Goal: Information Seeking & Learning: Learn about a topic

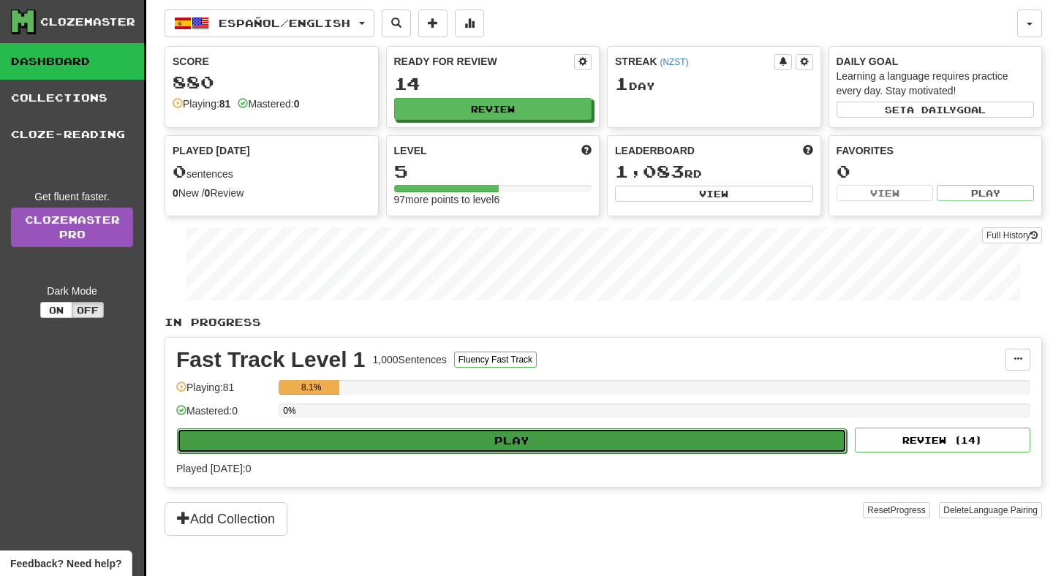
click at [525, 439] on button "Play" at bounding box center [512, 440] width 670 height 25
select select "**"
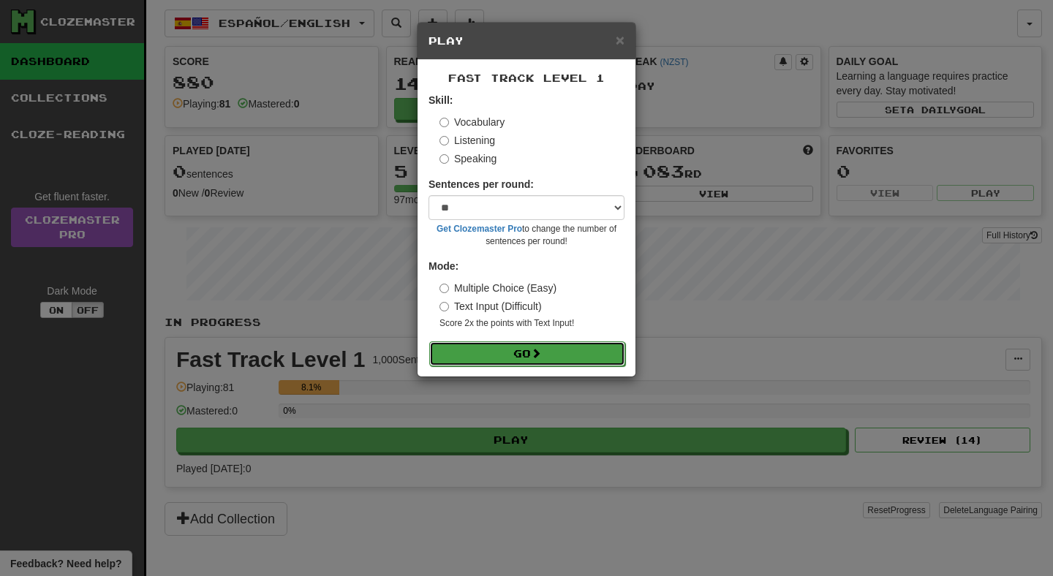
click at [530, 352] on button "Go" at bounding box center [527, 353] width 196 height 25
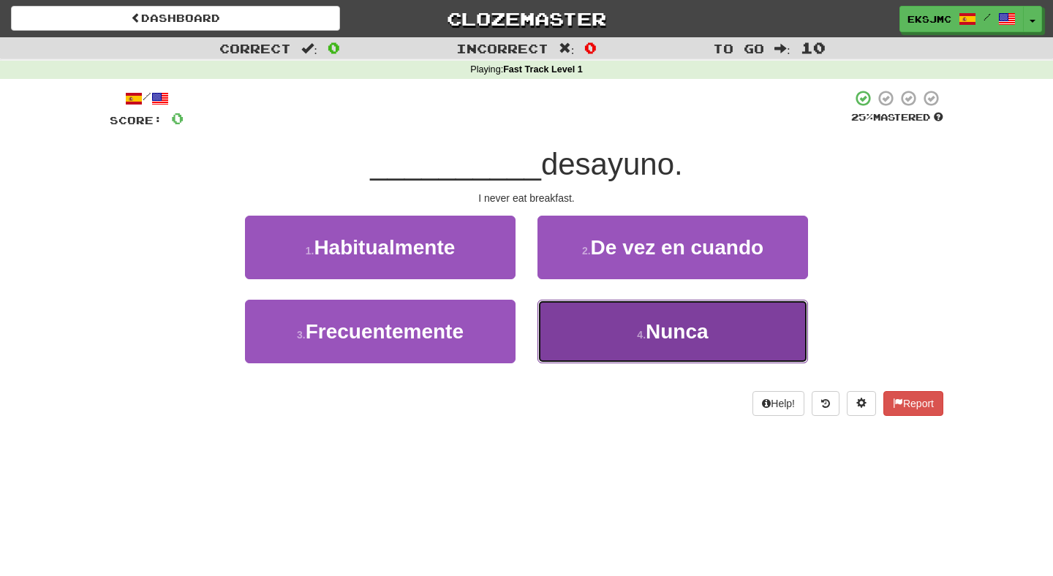
click at [678, 360] on button "4 . [GEOGRAPHIC_DATA]" at bounding box center [672, 332] width 270 height 64
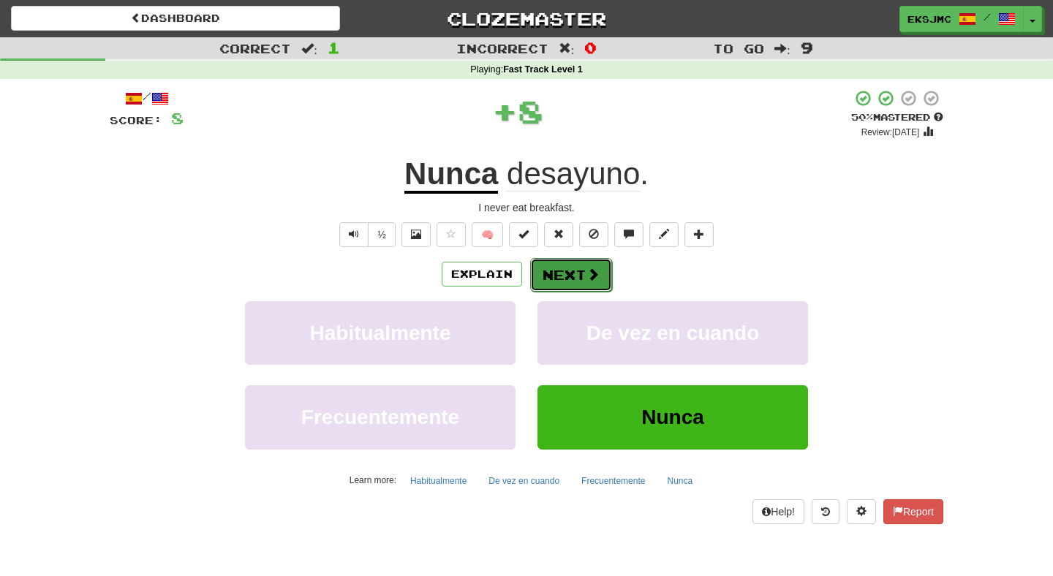
click at [601, 273] on button "Next" at bounding box center [571, 275] width 82 height 34
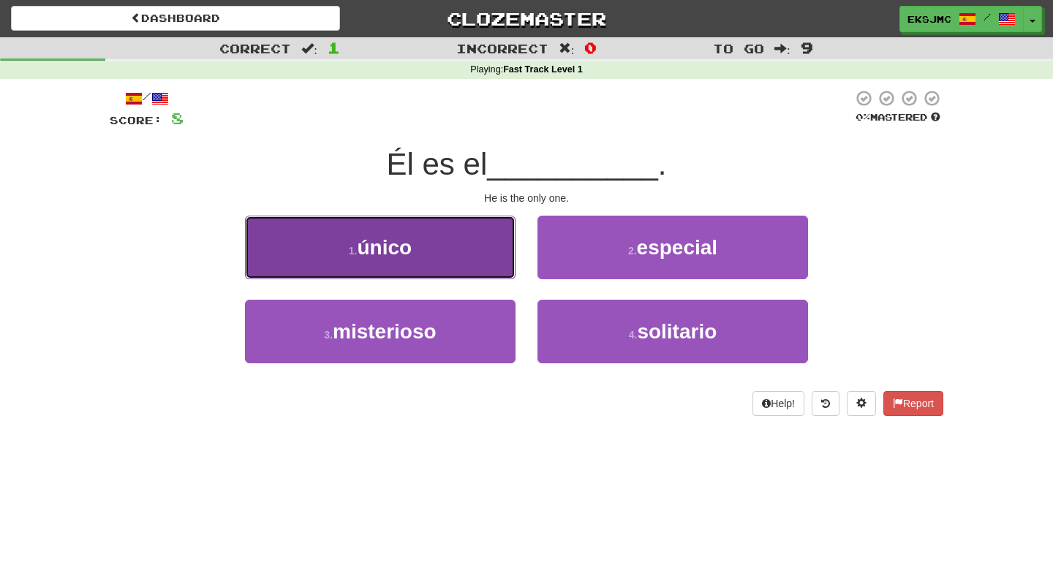
click at [395, 254] on span "único" at bounding box center [384, 247] width 55 height 23
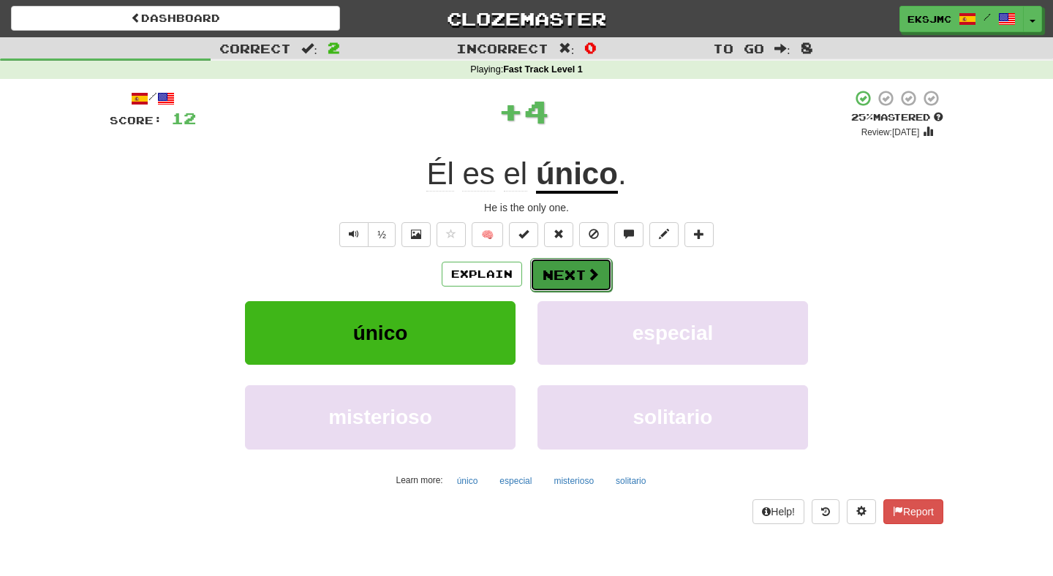
click at [575, 281] on button "Next" at bounding box center [571, 275] width 82 height 34
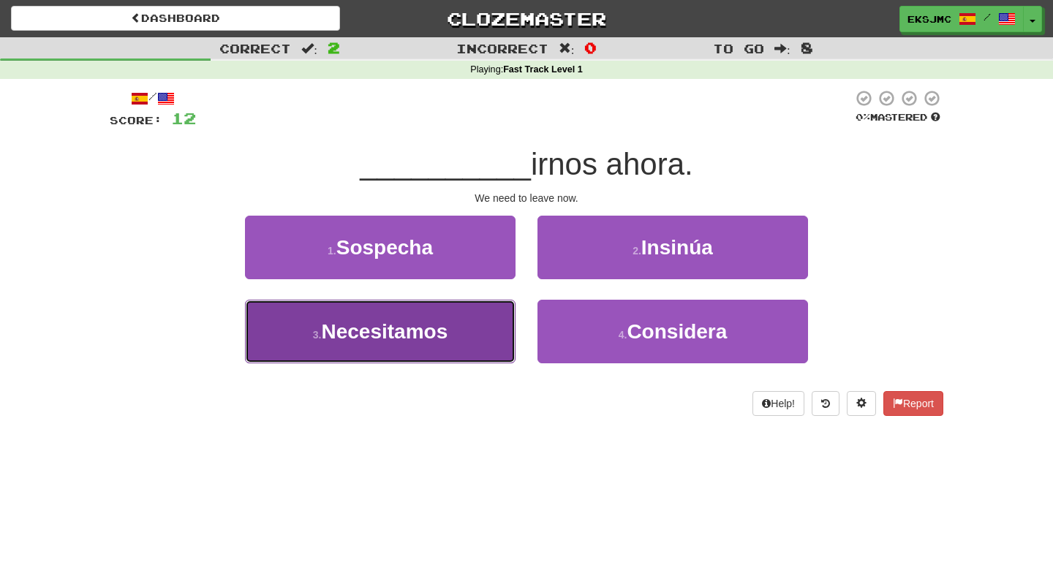
click at [450, 348] on button "3 . Necesitamos" at bounding box center [380, 332] width 270 height 64
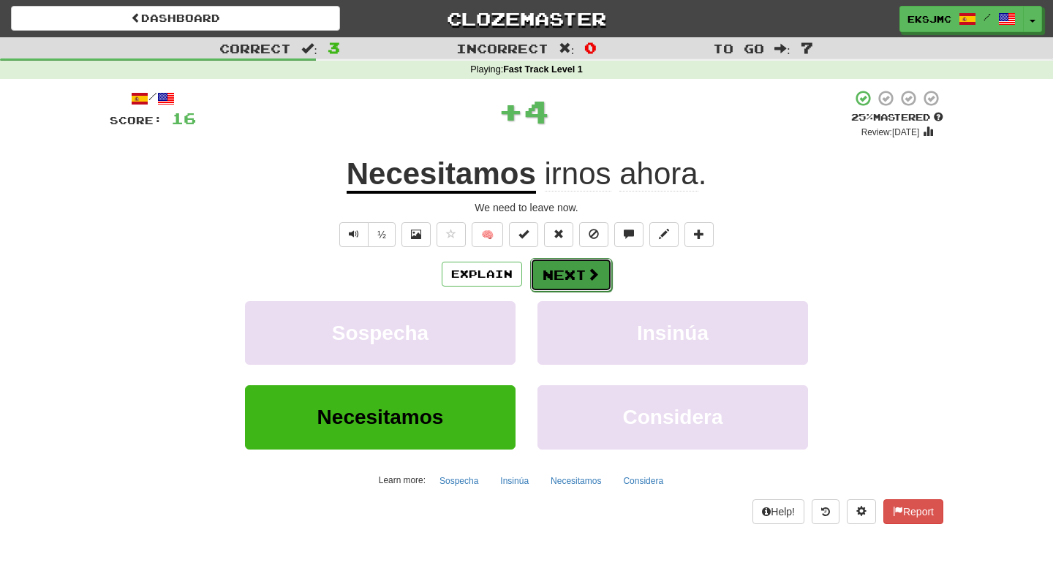
click at [583, 279] on button "Next" at bounding box center [571, 275] width 82 height 34
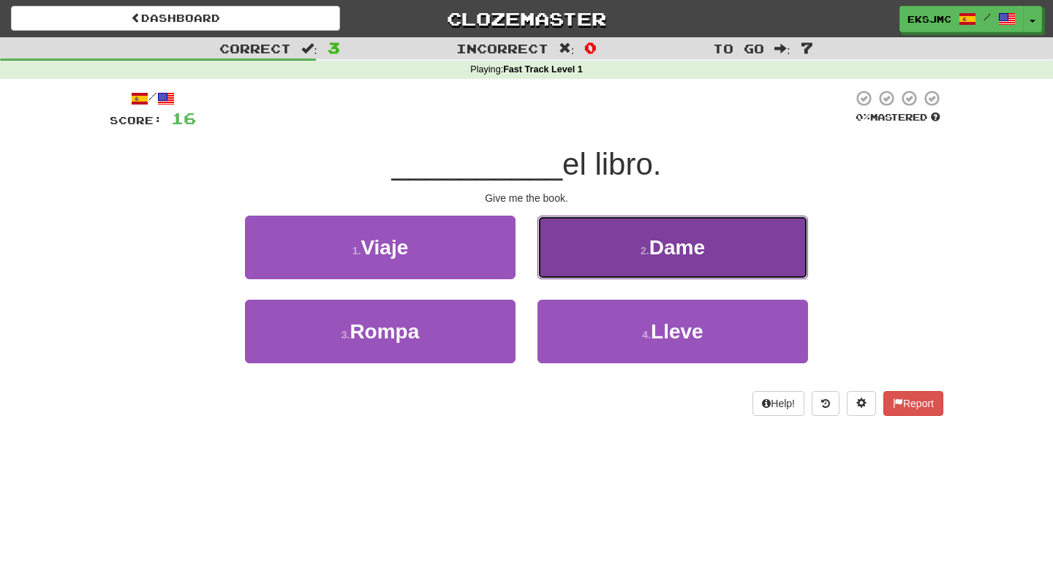
click at [565, 237] on button "2 . Dame" at bounding box center [672, 248] width 270 height 64
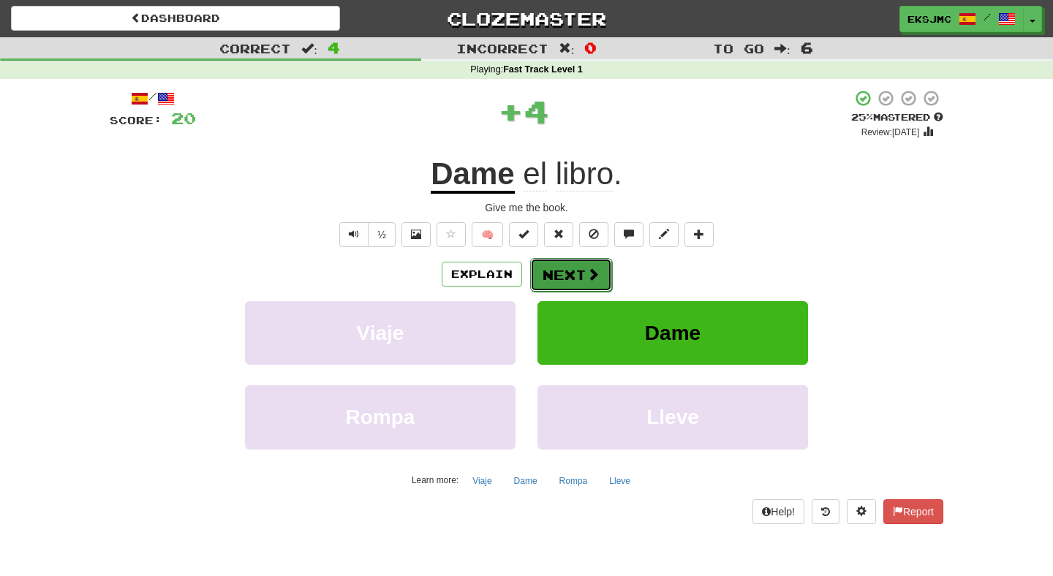
click at [562, 278] on button "Next" at bounding box center [571, 275] width 82 height 34
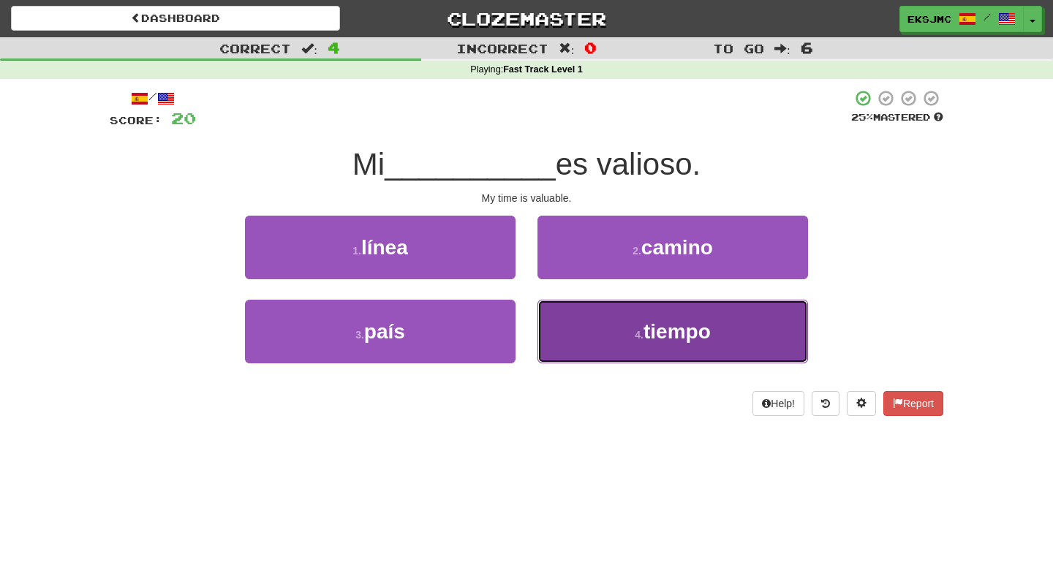
click at [560, 319] on button "4 . tiempo" at bounding box center [672, 332] width 270 height 64
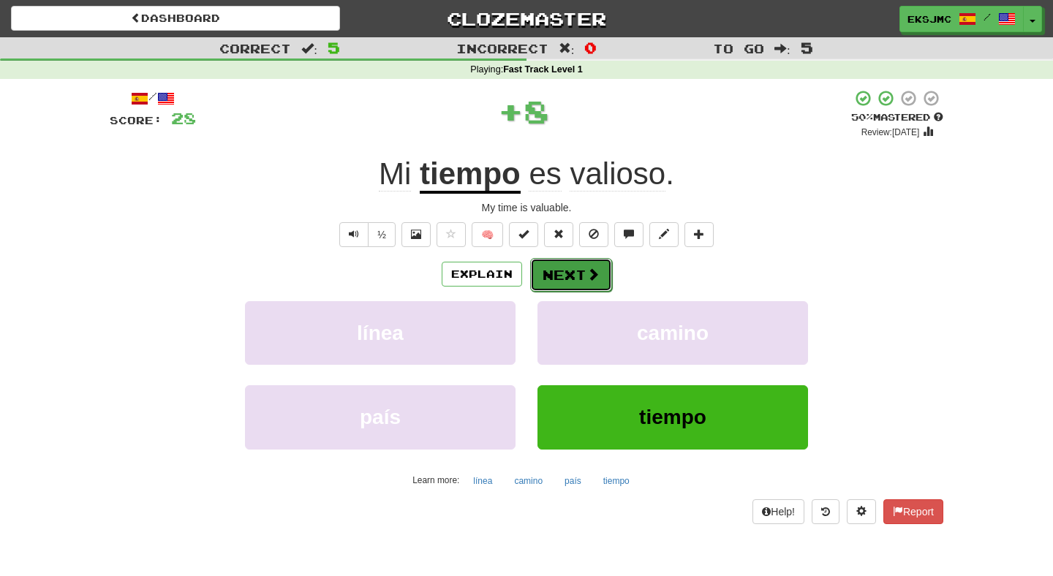
click at [550, 276] on button "Next" at bounding box center [571, 275] width 82 height 34
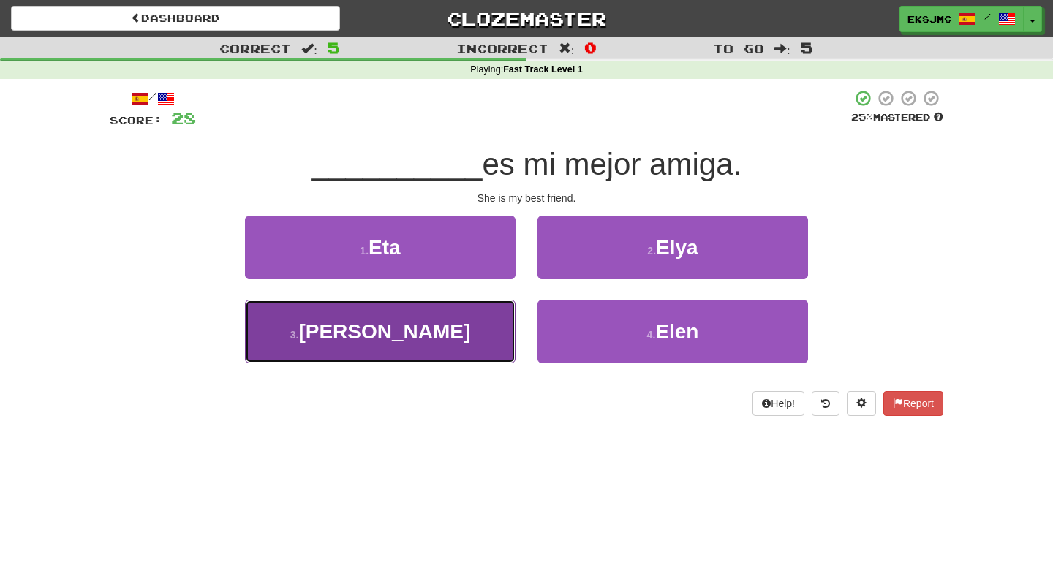
click at [452, 333] on button "3 . [PERSON_NAME]" at bounding box center [380, 332] width 270 height 64
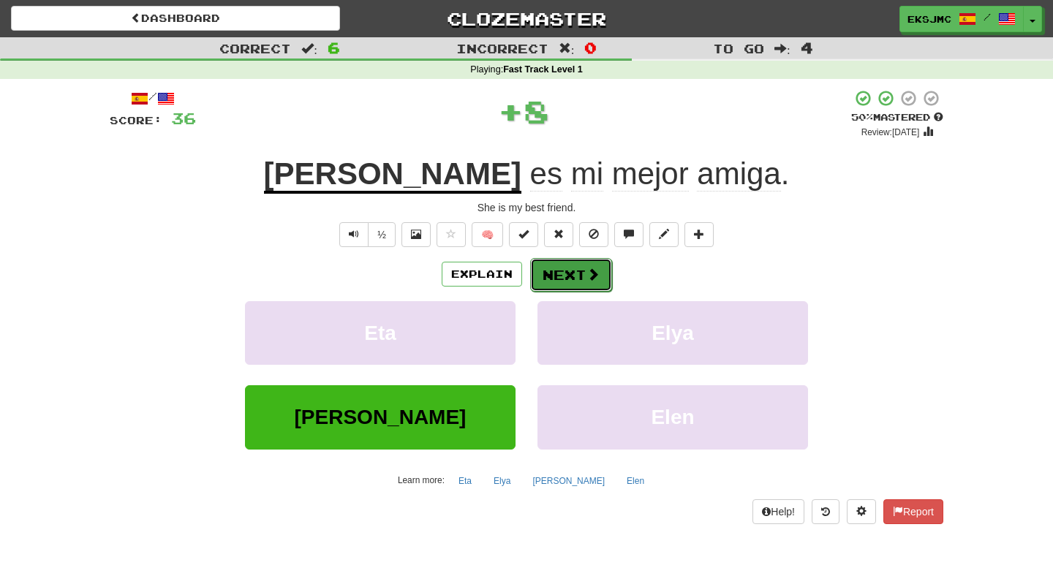
click at [574, 279] on button "Next" at bounding box center [571, 275] width 82 height 34
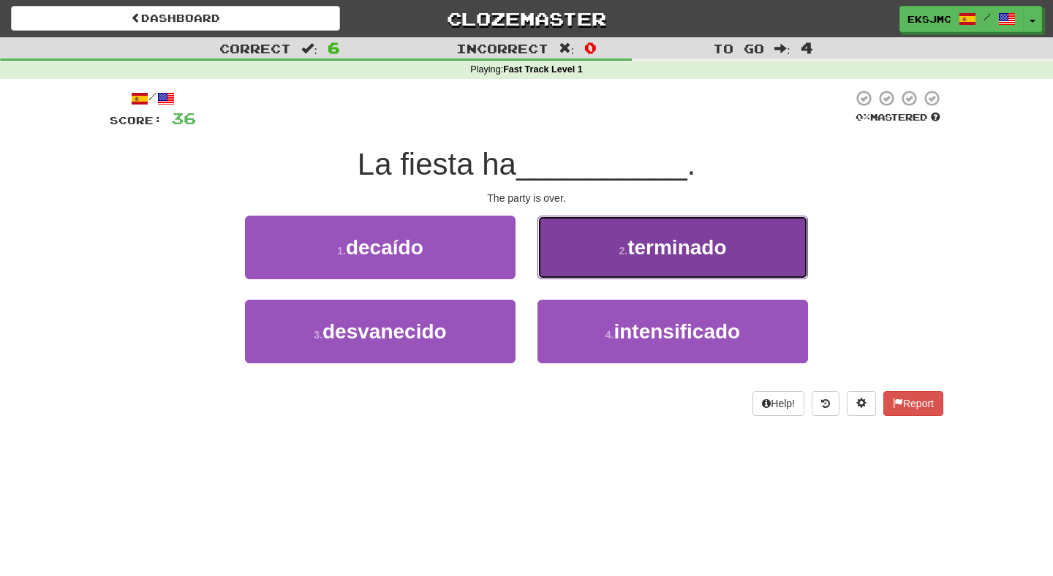
click at [582, 258] on button "2 . terminado" at bounding box center [672, 248] width 270 height 64
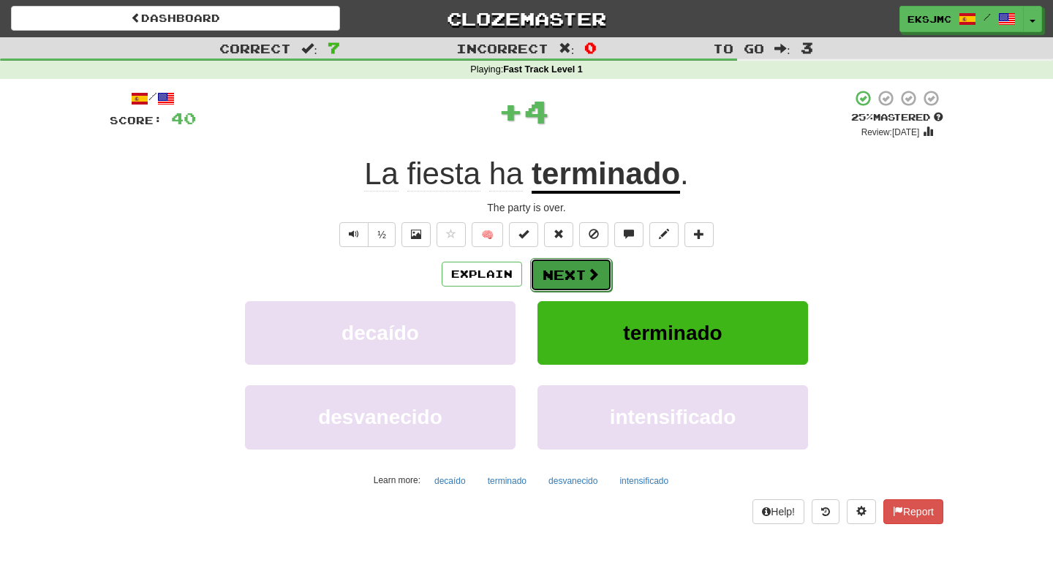
click at [589, 279] on span at bounding box center [592, 274] width 13 height 13
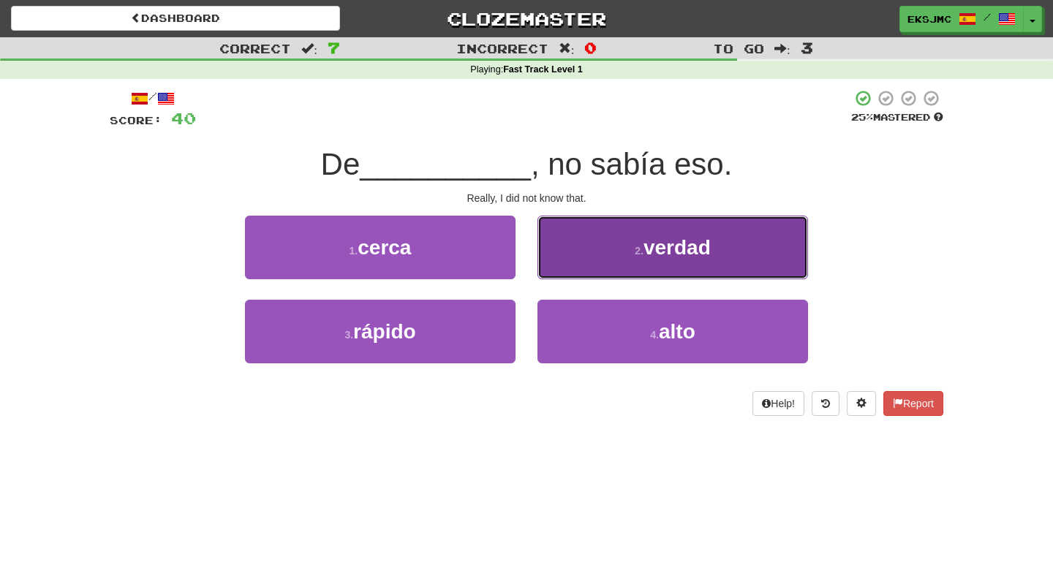
click at [573, 260] on button "2 . verdad" at bounding box center [672, 248] width 270 height 64
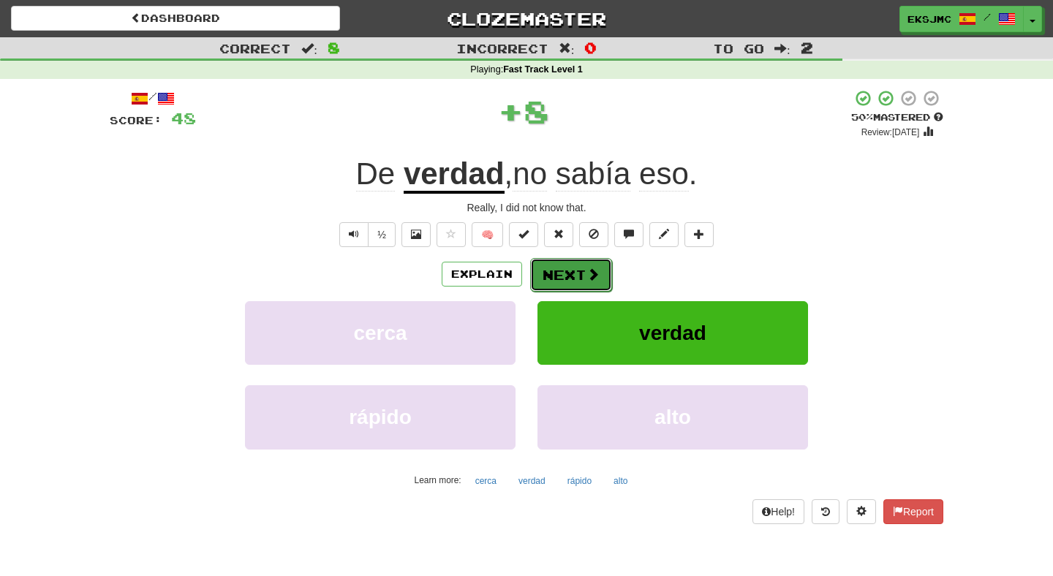
click at [572, 277] on button "Next" at bounding box center [571, 275] width 82 height 34
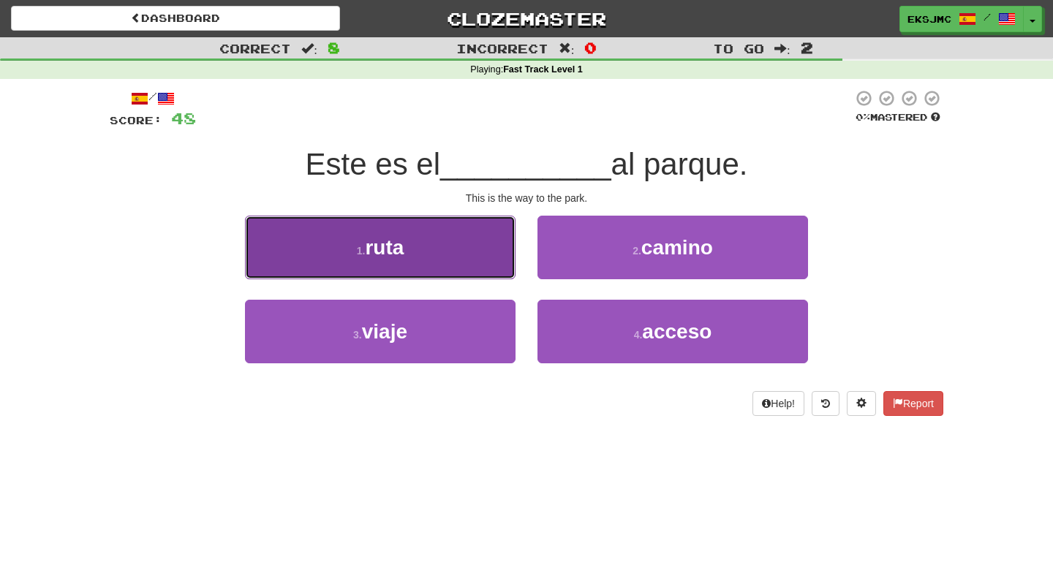
click at [456, 224] on button "1 . ruta" at bounding box center [380, 248] width 270 height 64
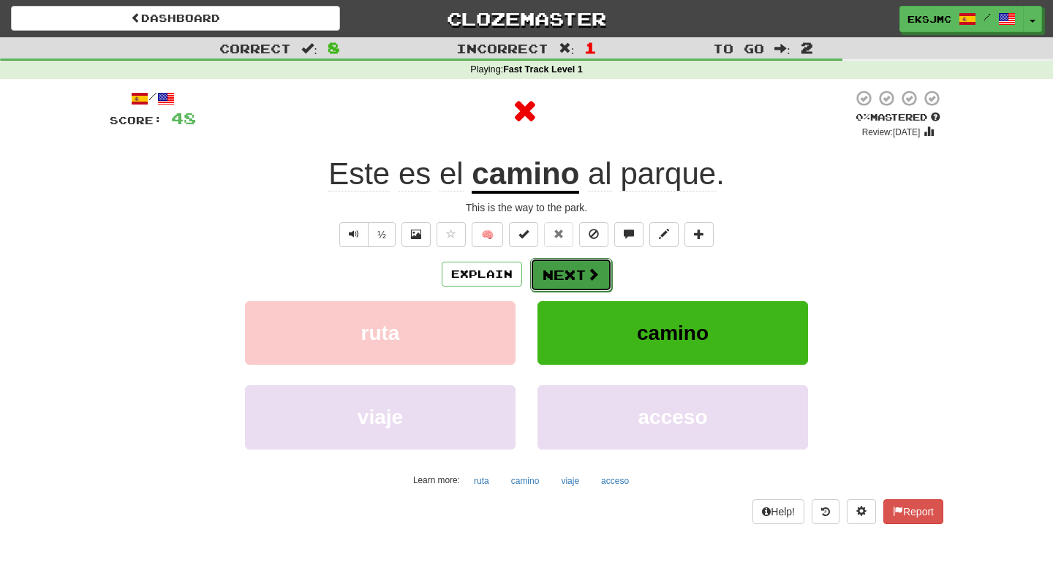
click at [589, 268] on span at bounding box center [592, 274] width 13 height 13
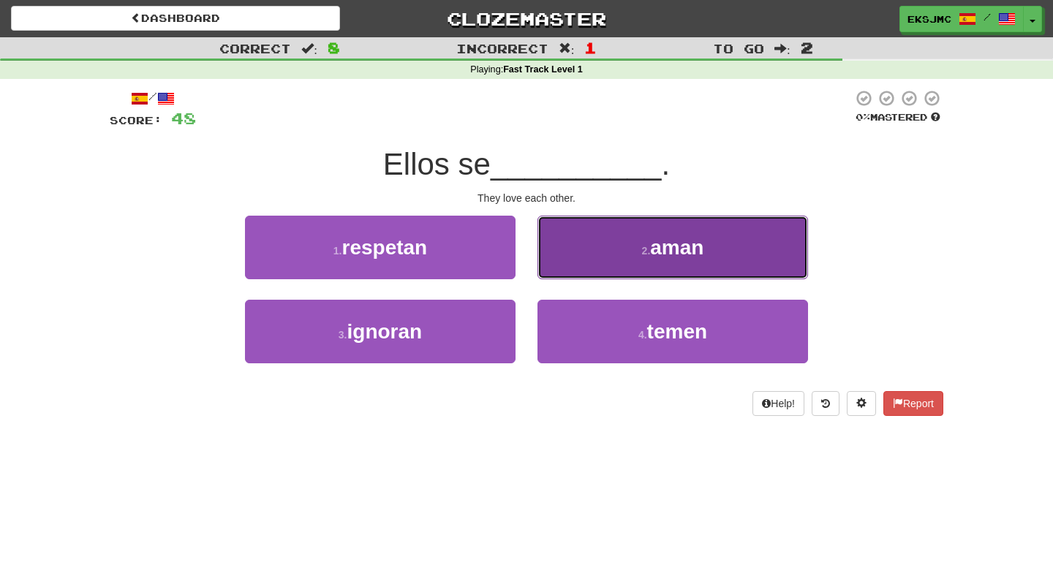
click at [567, 231] on button "2 . aman" at bounding box center [672, 248] width 270 height 64
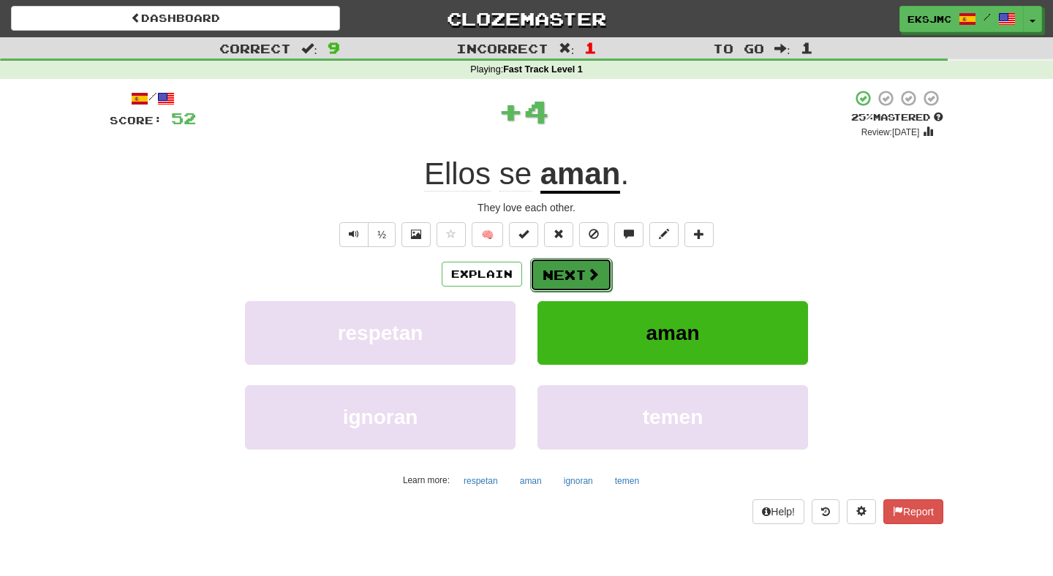
click at [559, 280] on button "Next" at bounding box center [571, 275] width 82 height 34
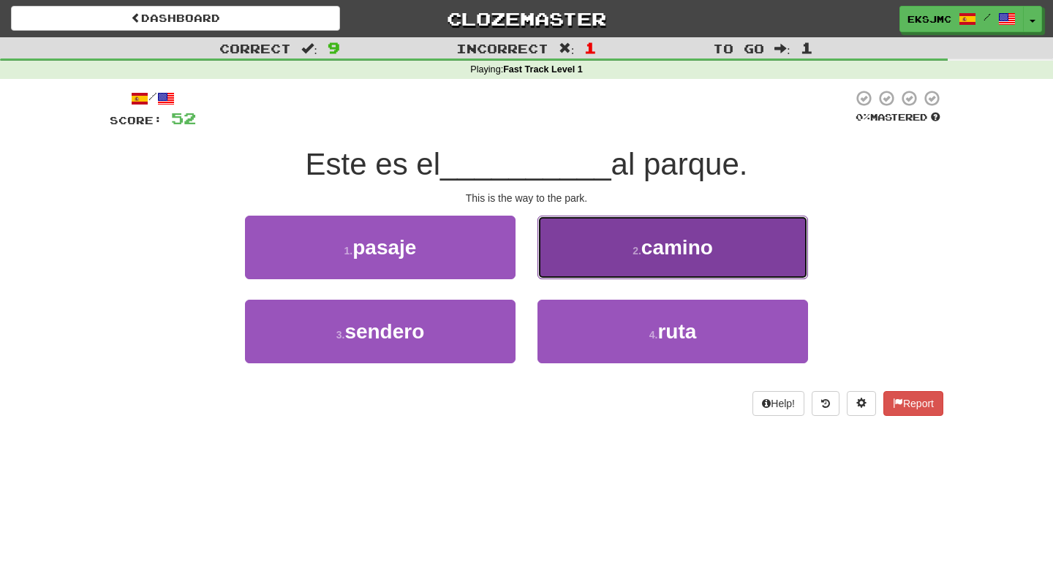
click at [567, 241] on button "2 . camino" at bounding box center [672, 248] width 270 height 64
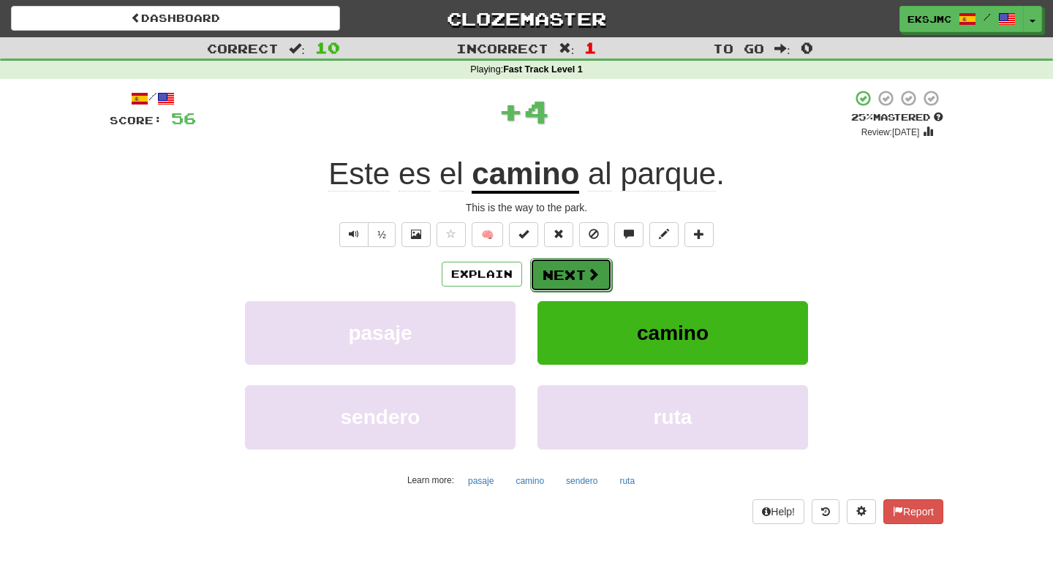
click at [558, 261] on button "Next" at bounding box center [571, 275] width 82 height 34
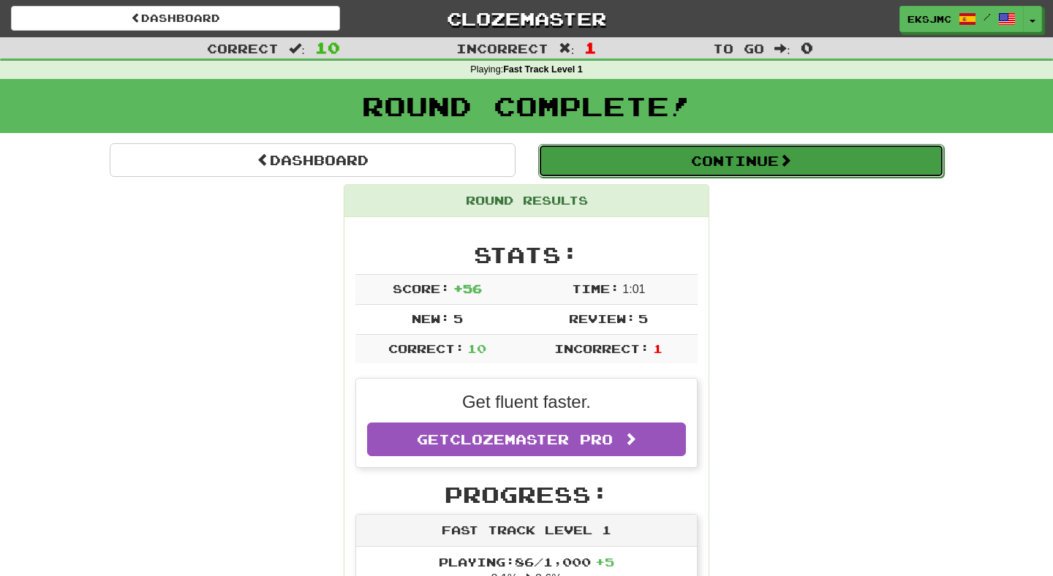
click at [603, 153] on button "Continue" at bounding box center [741, 161] width 406 height 34
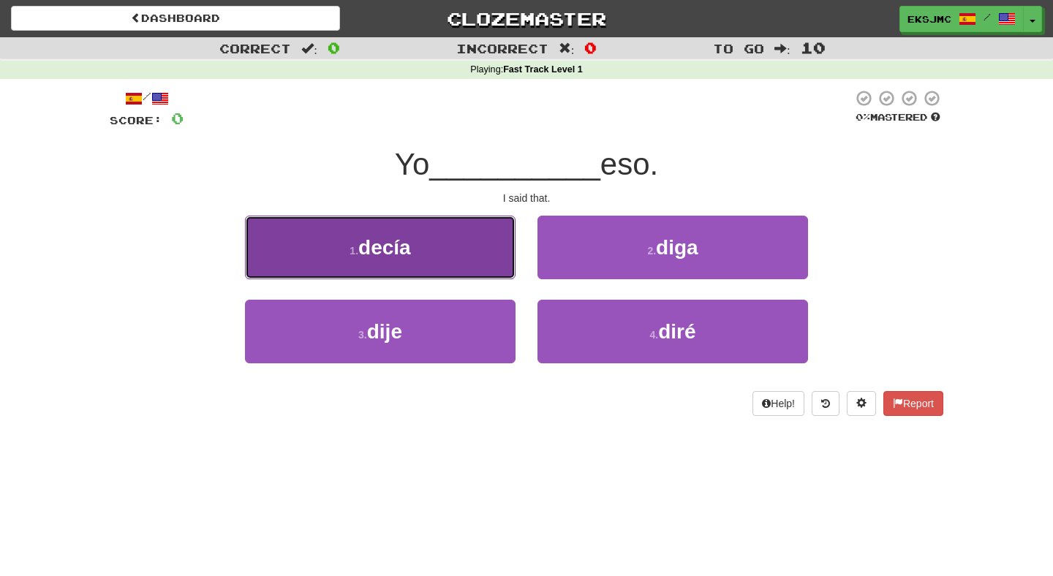
click at [472, 254] on button "1 . decía" at bounding box center [380, 248] width 270 height 64
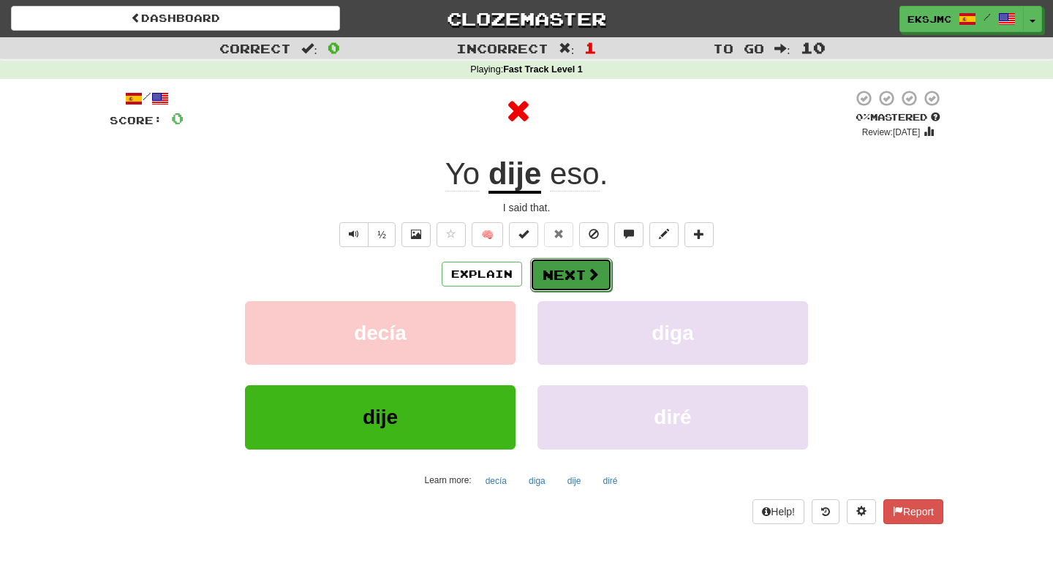
click at [574, 265] on button "Next" at bounding box center [571, 275] width 82 height 34
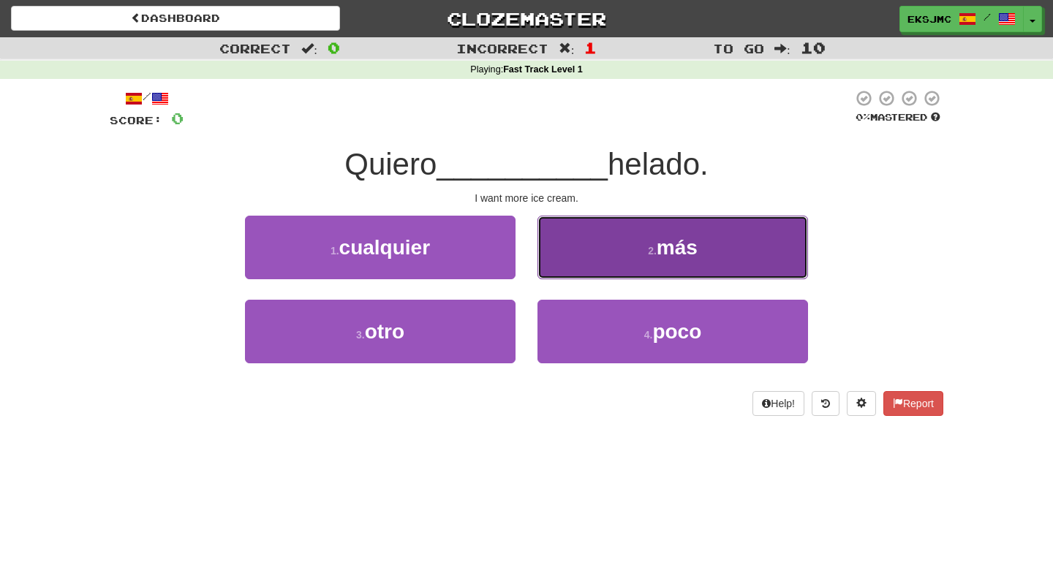
click at [575, 256] on button "2 . más" at bounding box center [672, 248] width 270 height 64
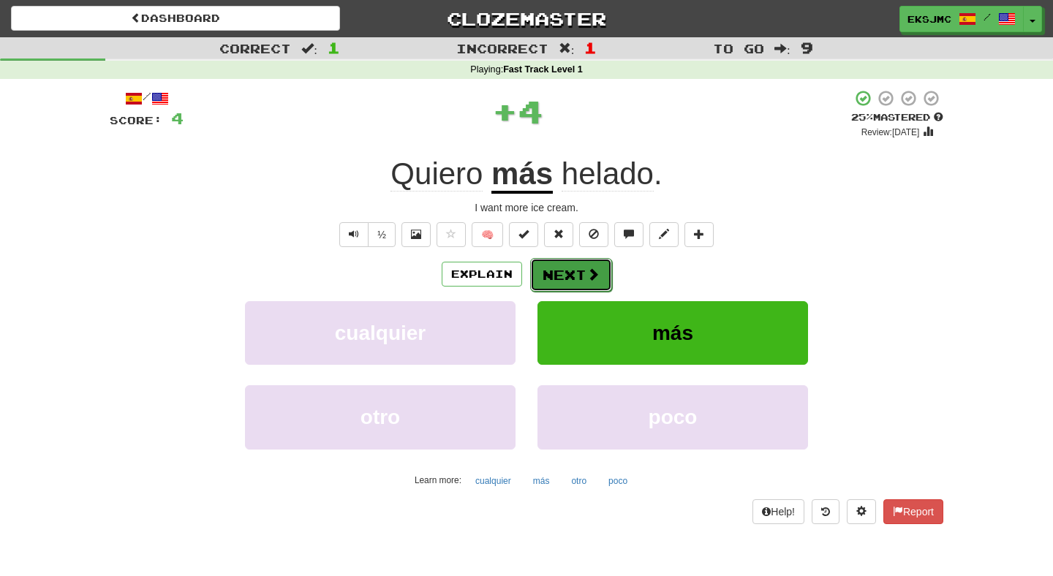
click at [575, 279] on button "Next" at bounding box center [571, 275] width 82 height 34
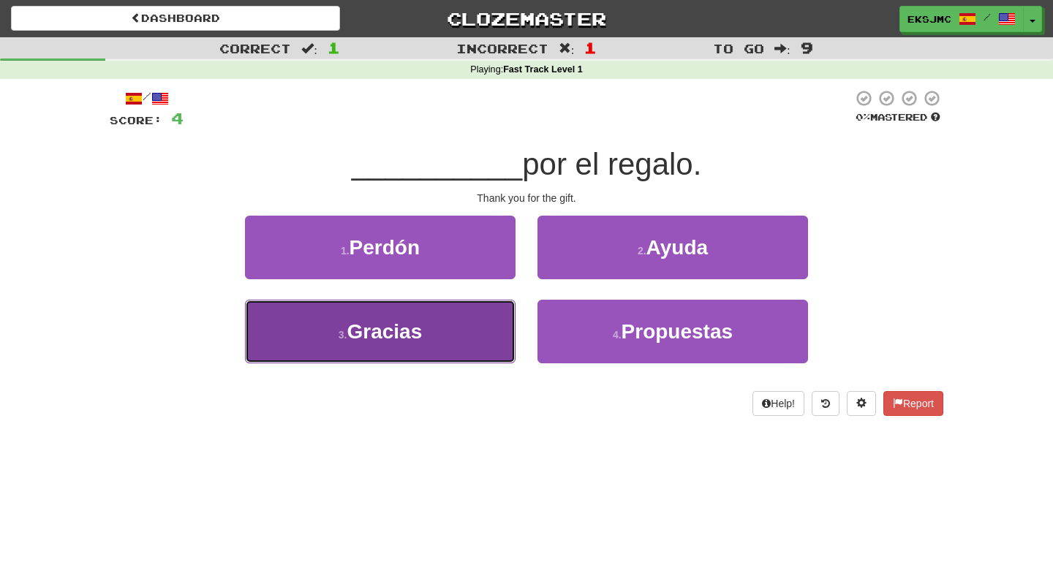
click at [488, 330] on button "3 . Gracias" at bounding box center [380, 332] width 270 height 64
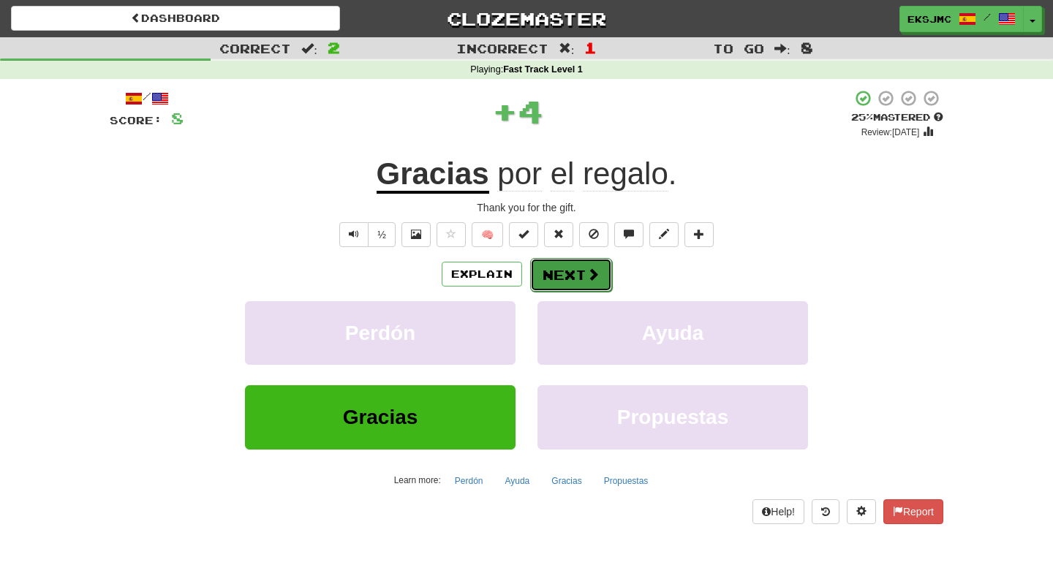
click at [563, 271] on button "Next" at bounding box center [571, 275] width 82 height 34
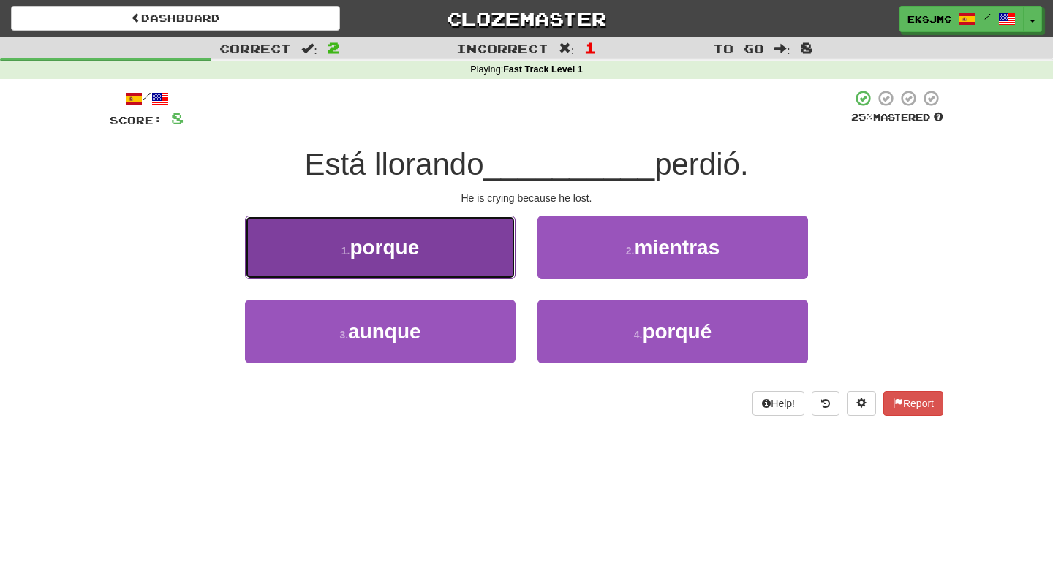
click at [493, 264] on button "1 . porque" at bounding box center [380, 248] width 270 height 64
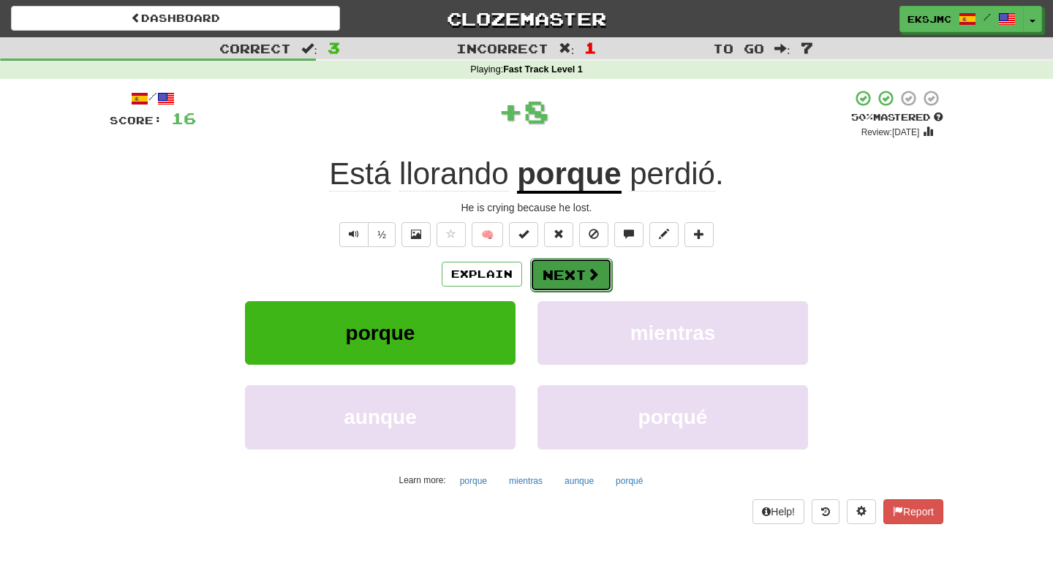
click at [575, 281] on button "Next" at bounding box center [571, 275] width 82 height 34
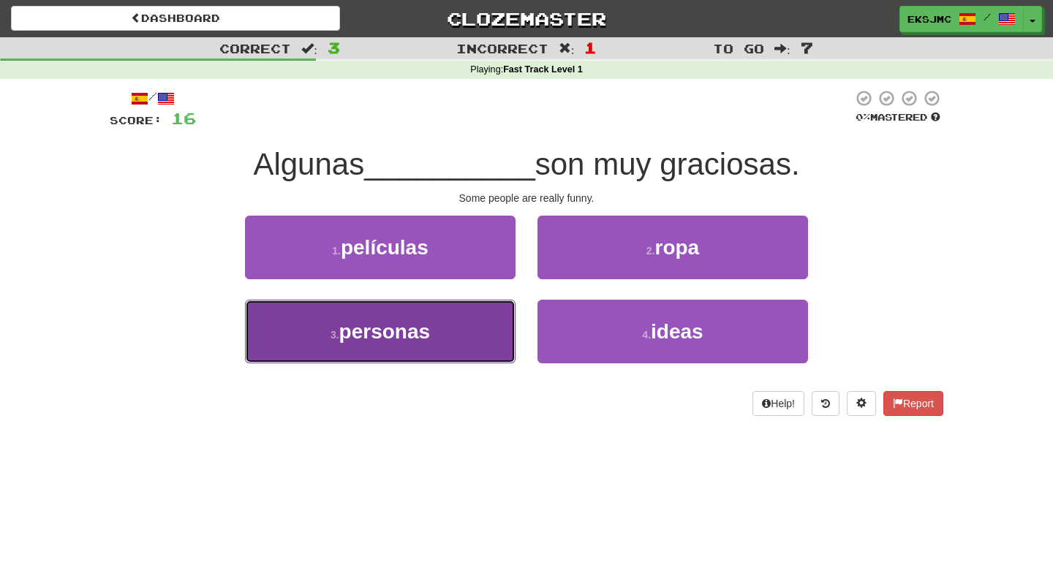
click at [460, 348] on button "3 . personas" at bounding box center [380, 332] width 270 height 64
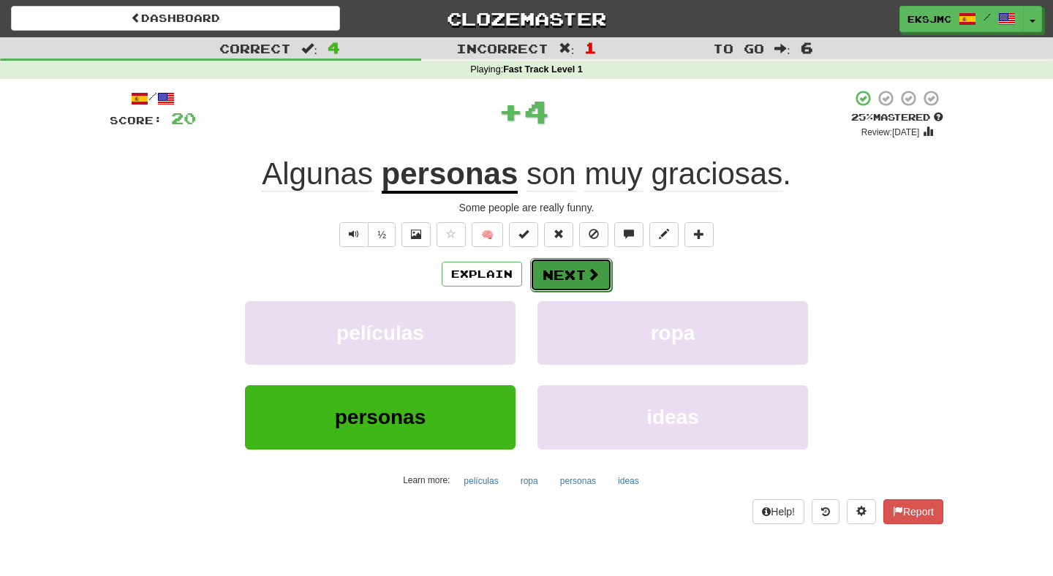
click at [593, 278] on span at bounding box center [592, 274] width 13 height 13
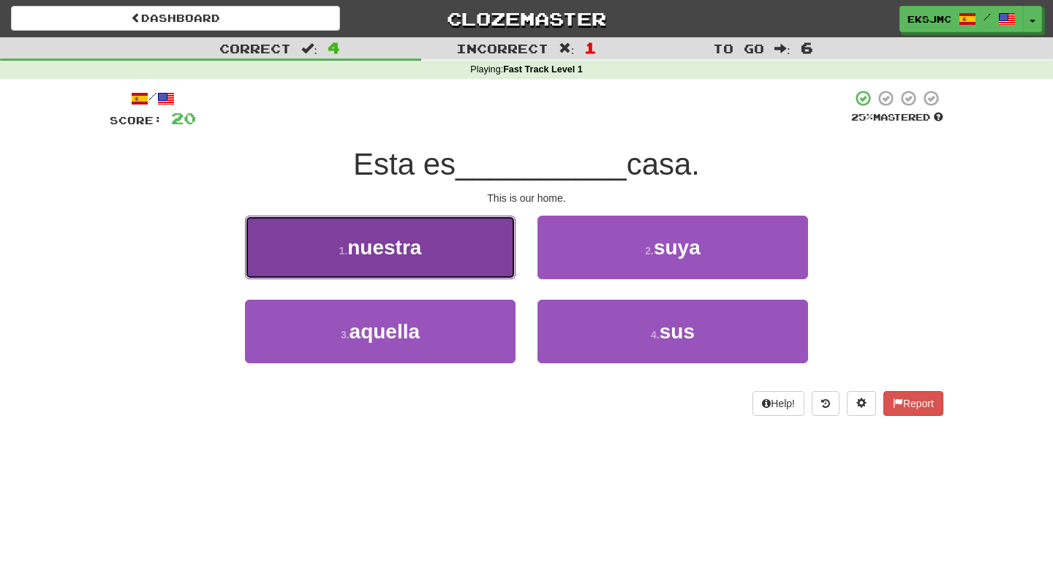
click at [488, 276] on button "1 . nuestra" at bounding box center [380, 248] width 270 height 64
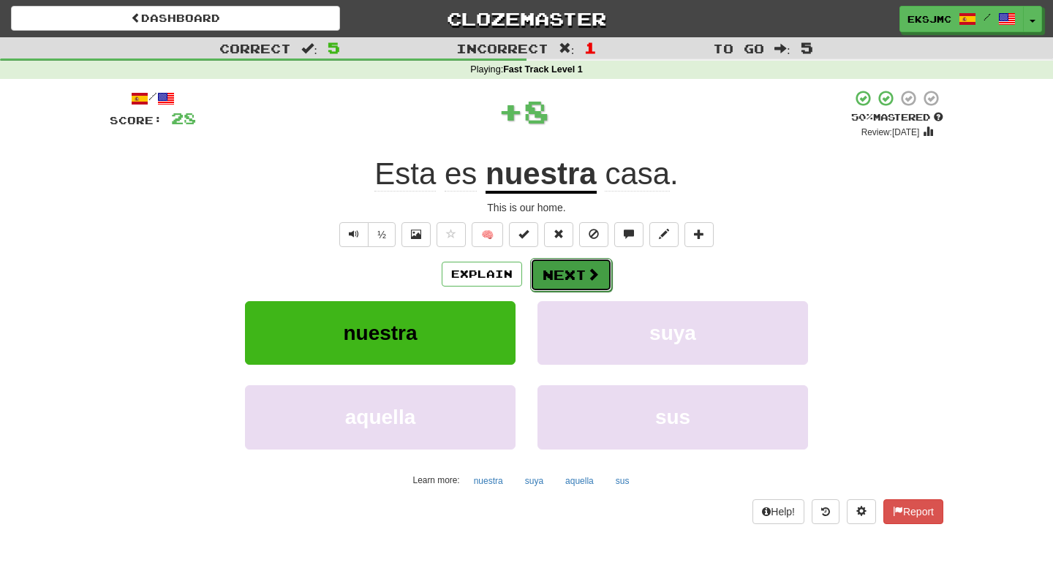
click at [564, 277] on button "Next" at bounding box center [571, 275] width 82 height 34
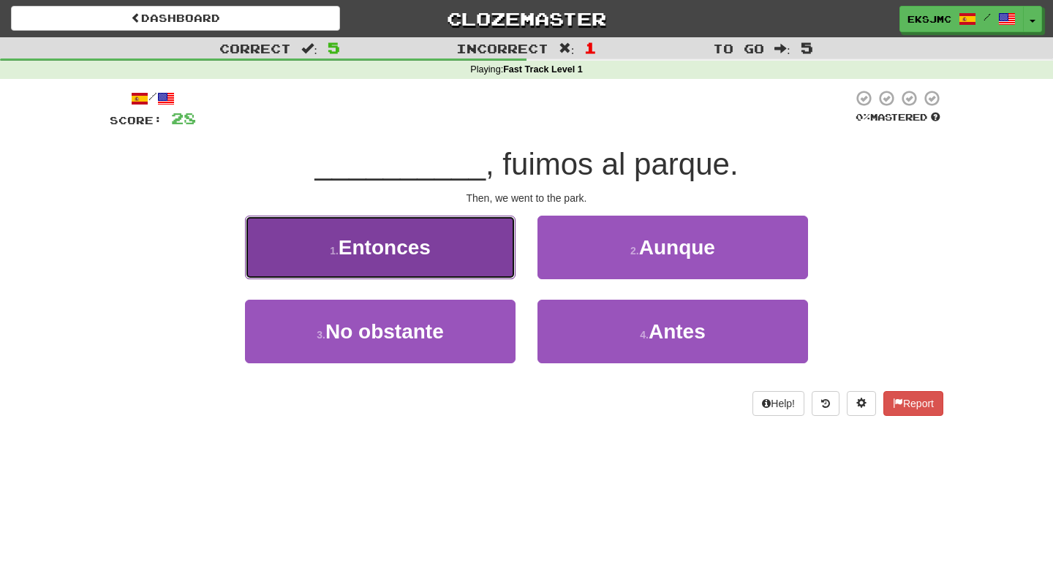
click at [461, 244] on button "1 . Entonces" at bounding box center [380, 248] width 270 height 64
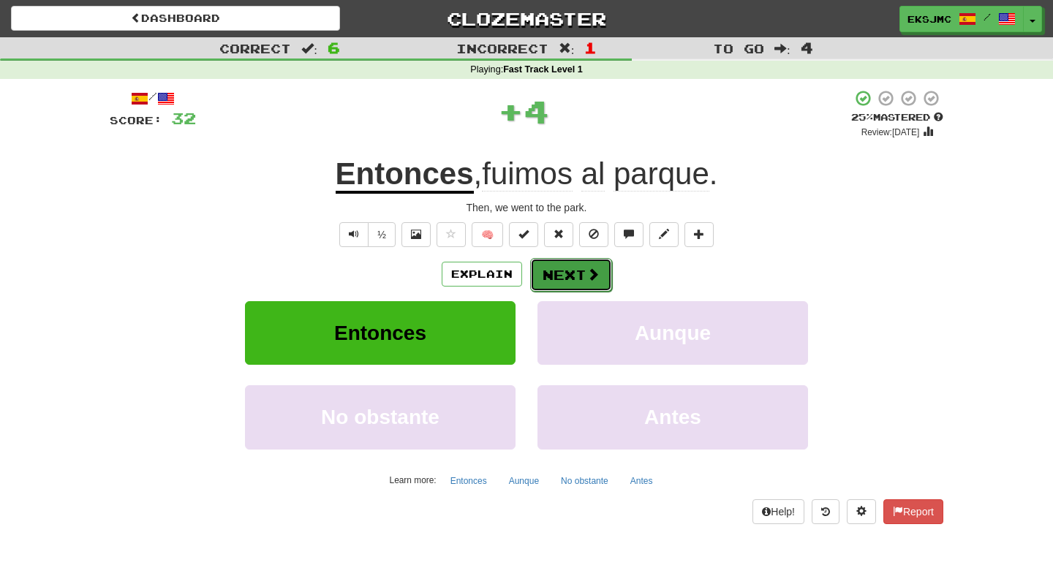
click at [561, 274] on button "Next" at bounding box center [571, 275] width 82 height 34
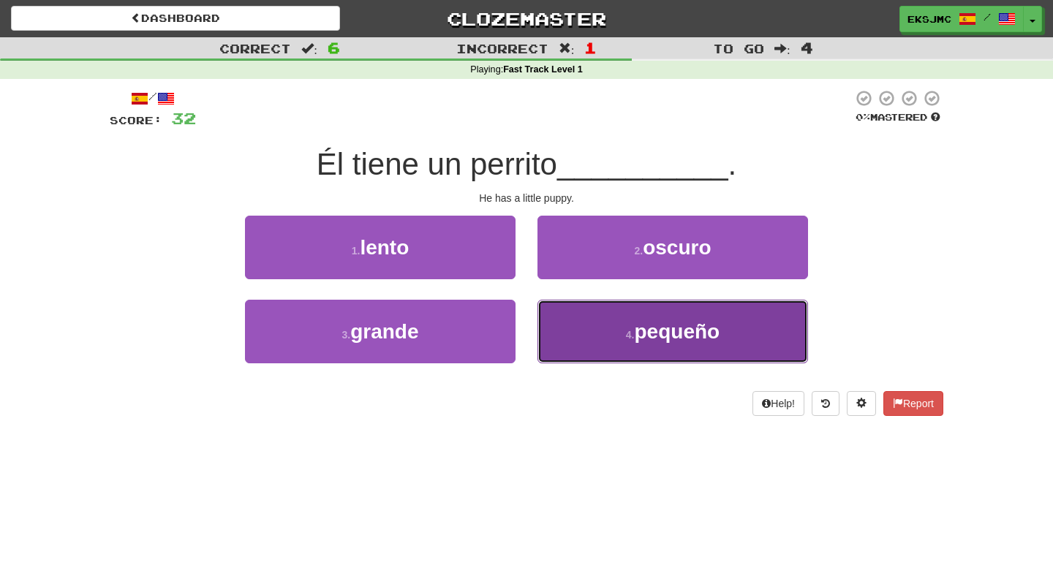
click at [604, 329] on button "4 . pequeño" at bounding box center [672, 332] width 270 height 64
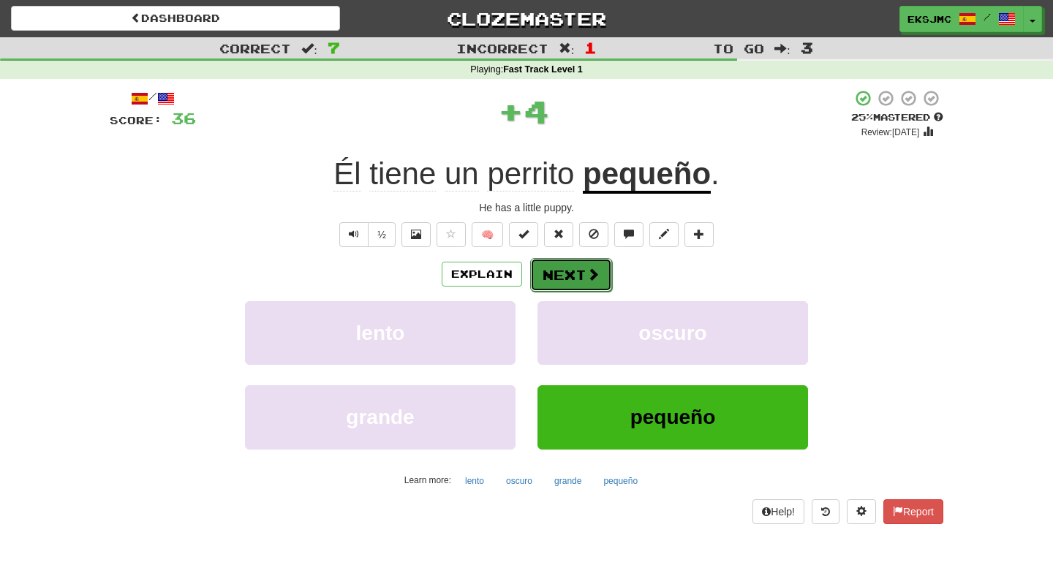
click at [578, 273] on button "Next" at bounding box center [571, 275] width 82 height 34
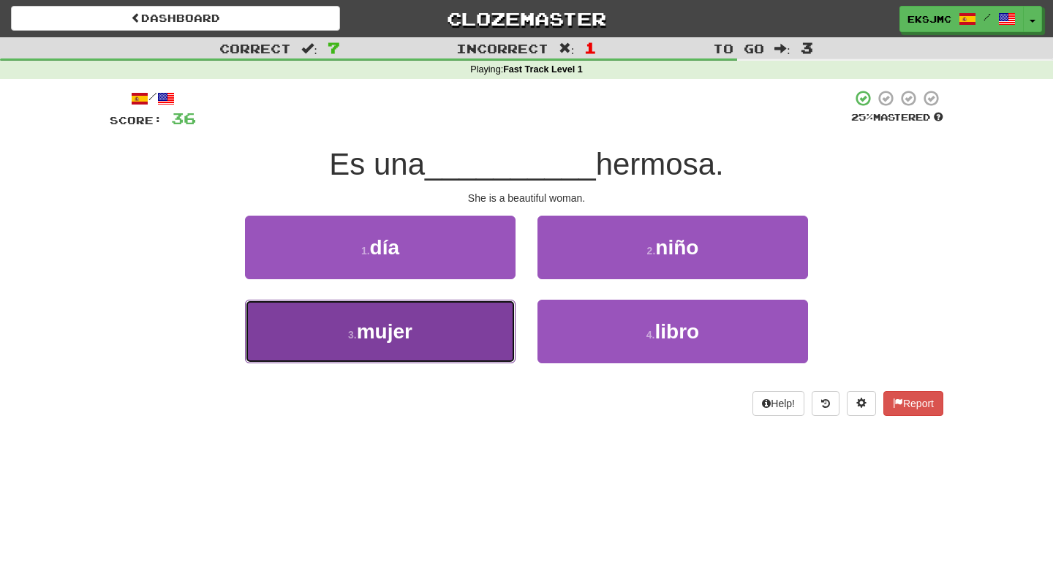
click at [455, 316] on button "3 . mujer" at bounding box center [380, 332] width 270 height 64
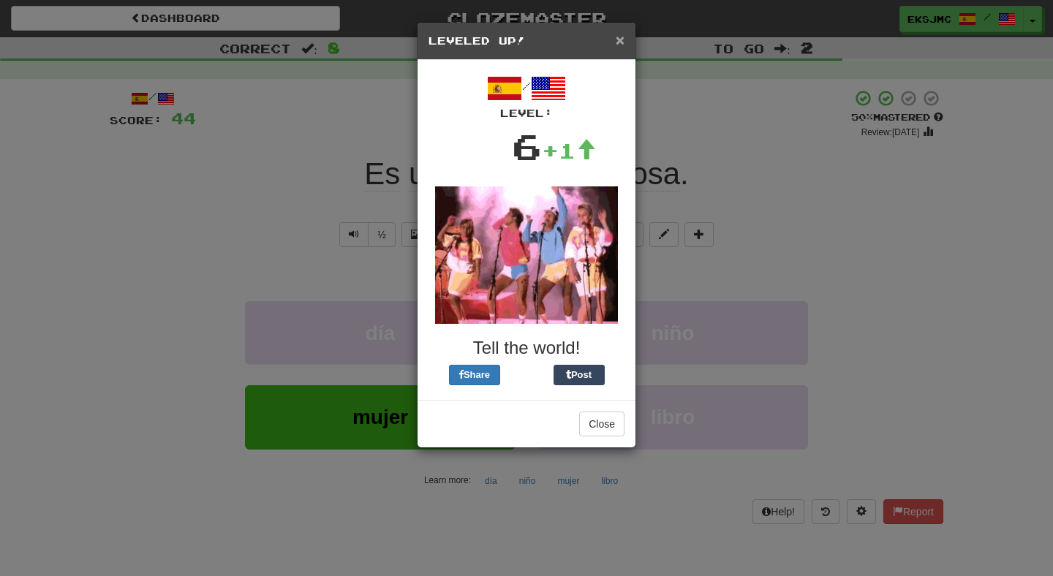
click at [617, 40] on span "×" at bounding box center [620, 39] width 9 height 17
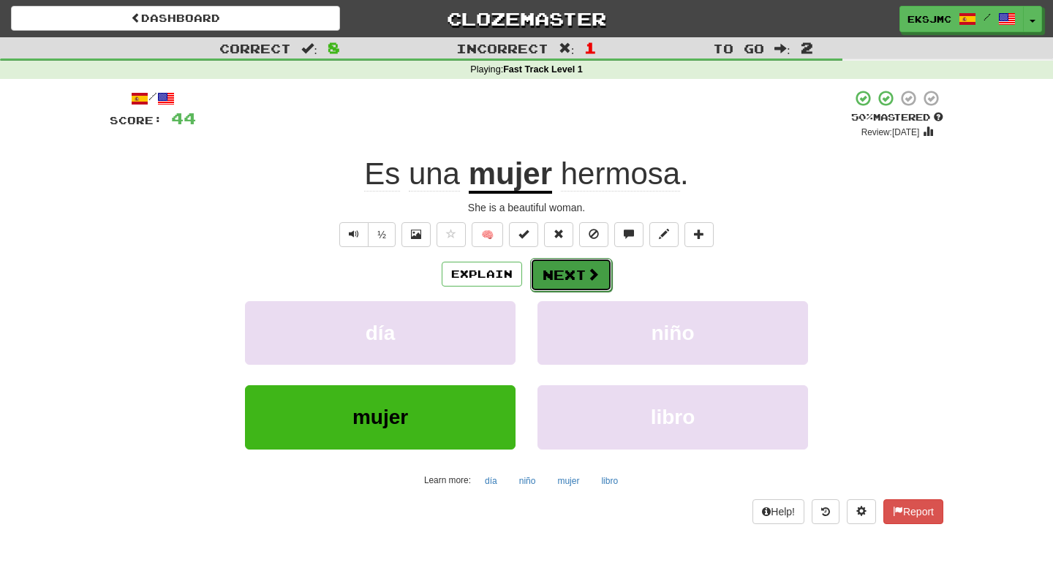
click at [577, 267] on button "Next" at bounding box center [571, 275] width 82 height 34
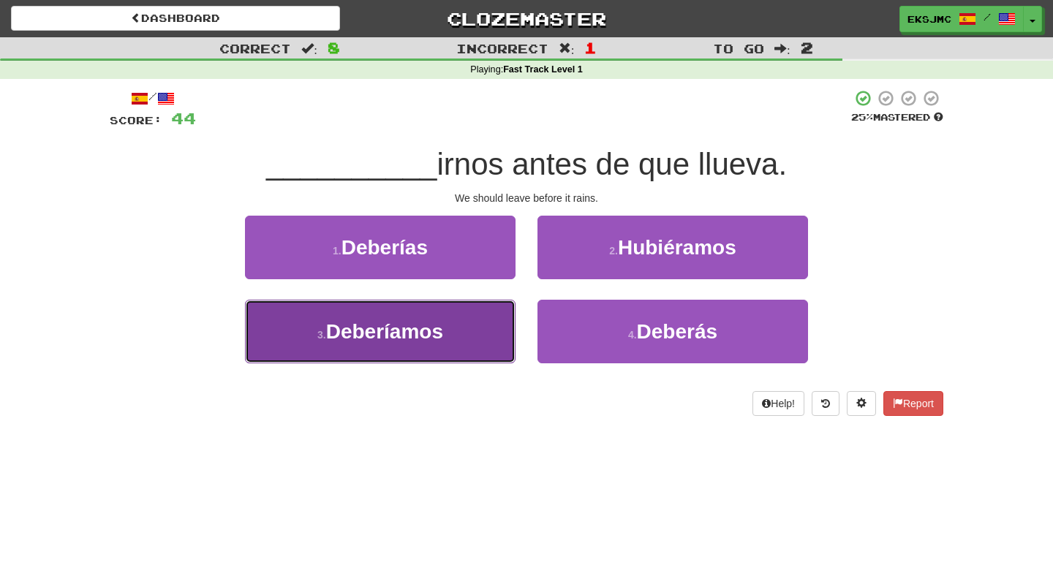
click at [431, 350] on button "3 . Deberíamos" at bounding box center [380, 332] width 270 height 64
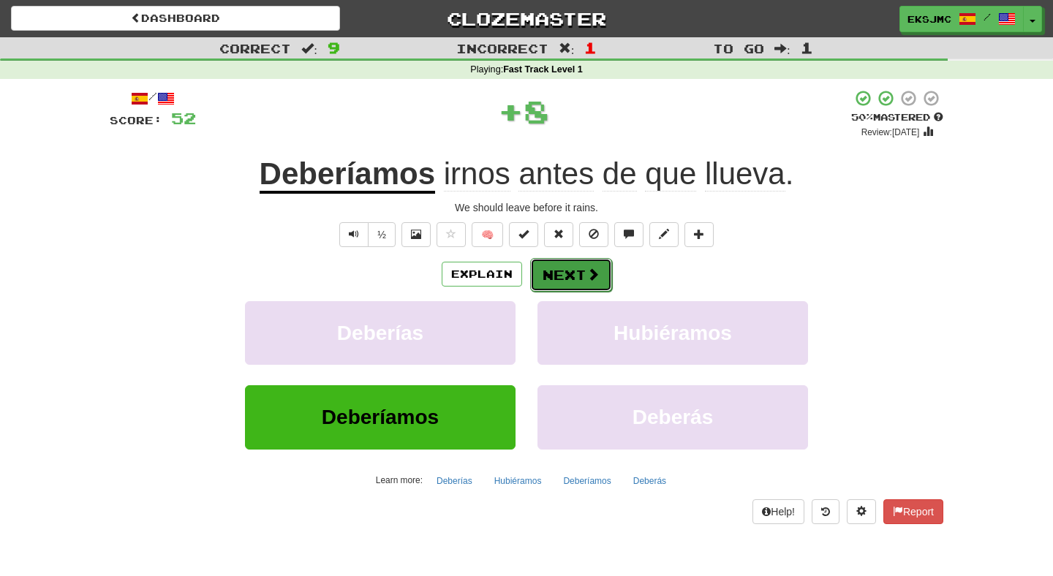
click at [588, 280] on span at bounding box center [592, 274] width 13 height 13
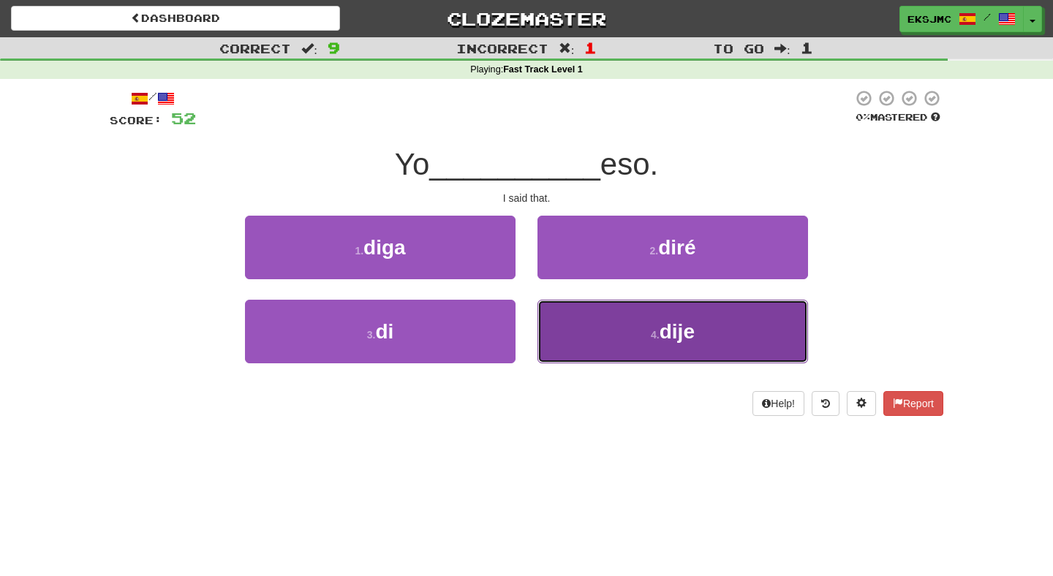
click at [592, 355] on button "4 . dije" at bounding box center [672, 332] width 270 height 64
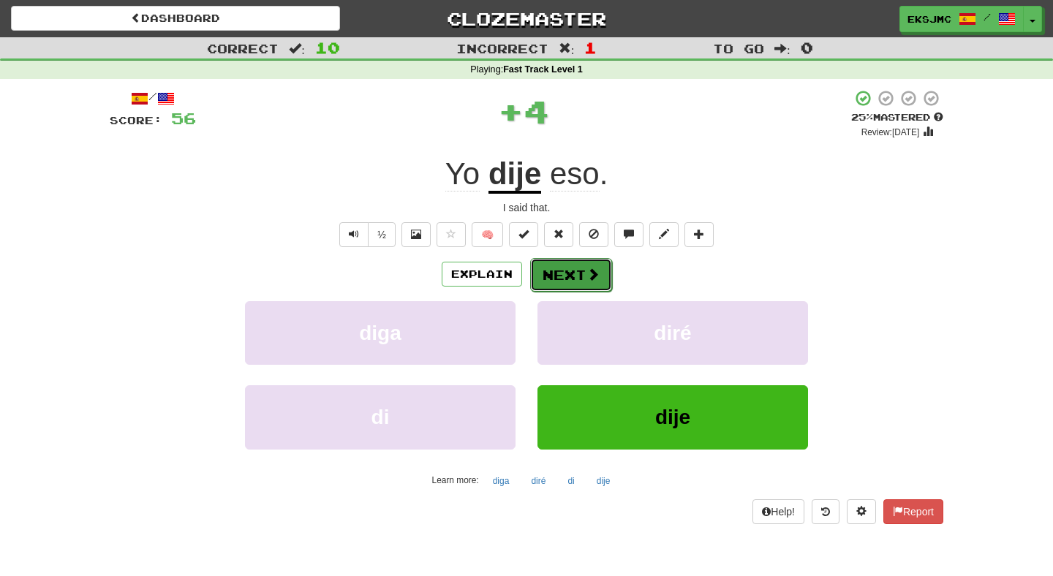
click at [561, 276] on button "Next" at bounding box center [571, 275] width 82 height 34
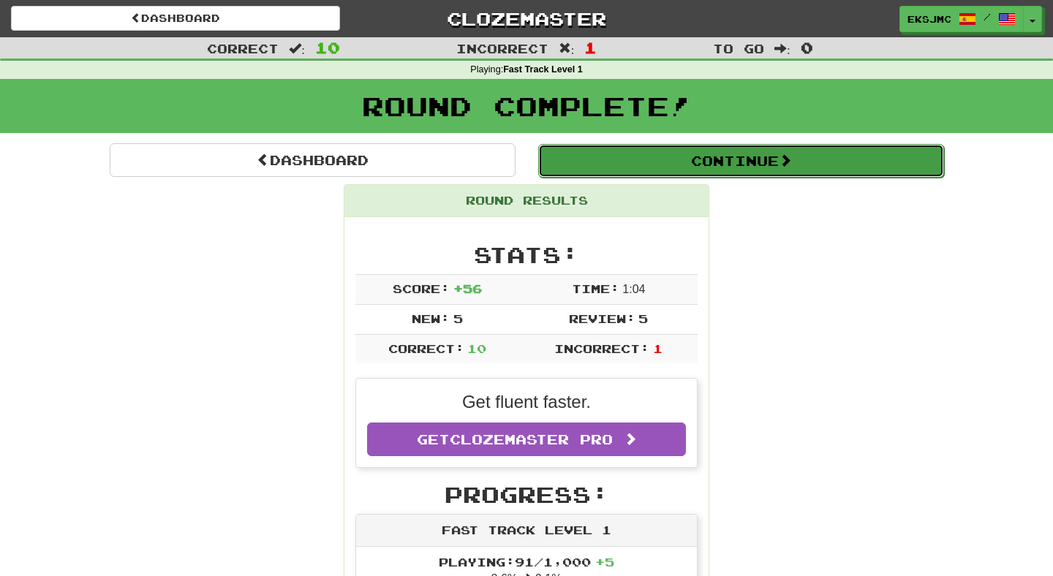
click at [627, 149] on button "Continue" at bounding box center [741, 161] width 406 height 34
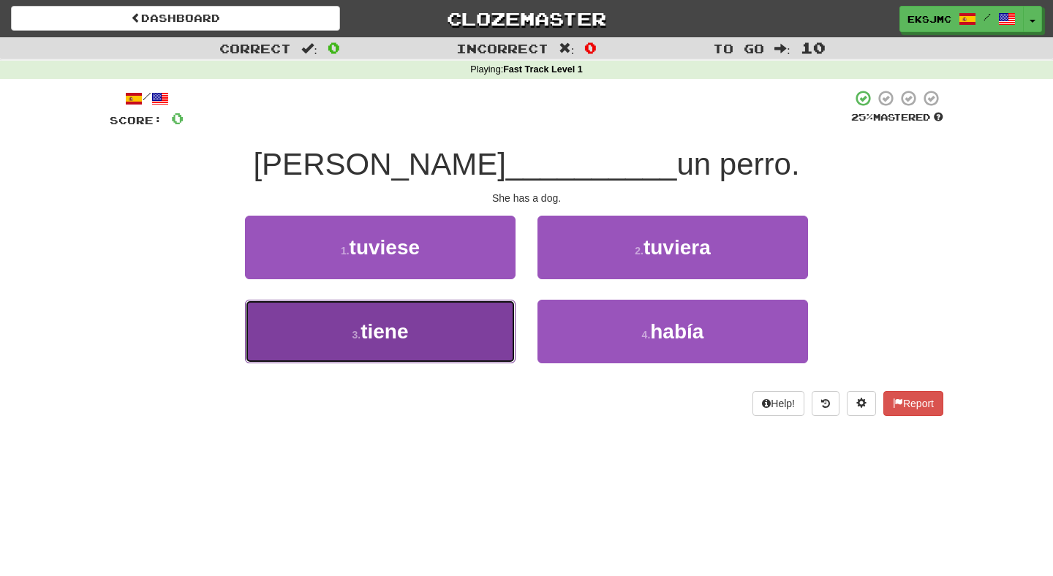
click at [454, 353] on button "3 . tiene" at bounding box center [380, 332] width 270 height 64
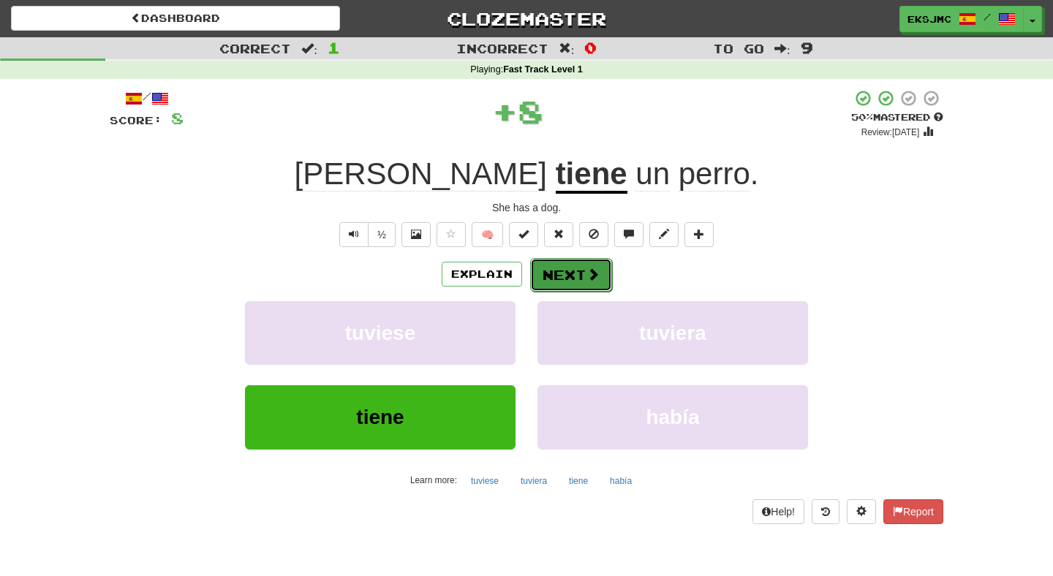
click at [591, 274] on span at bounding box center [592, 274] width 13 height 13
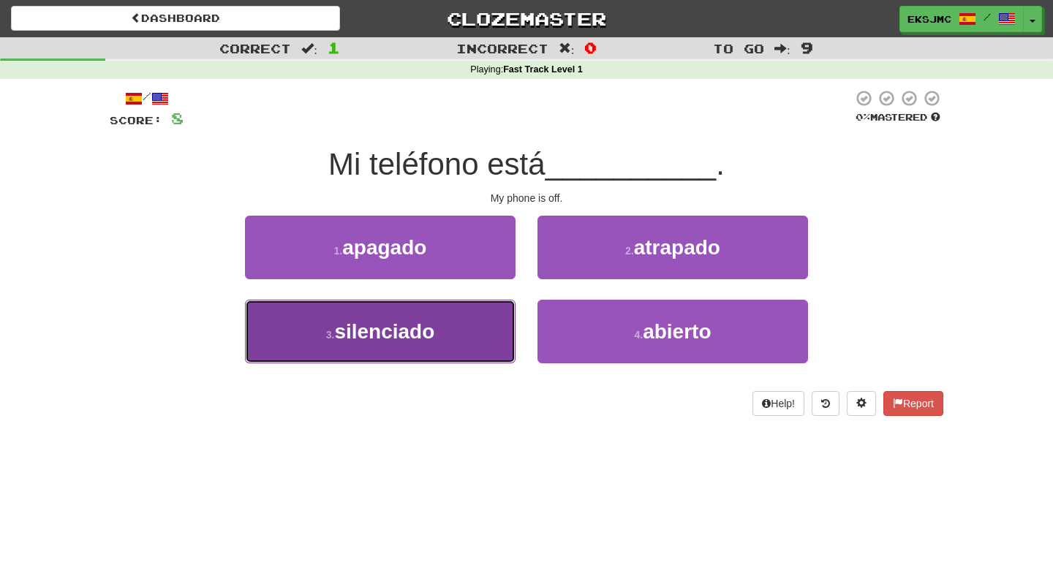
click at [454, 328] on button "3 . silenciado" at bounding box center [380, 332] width 270 height 64
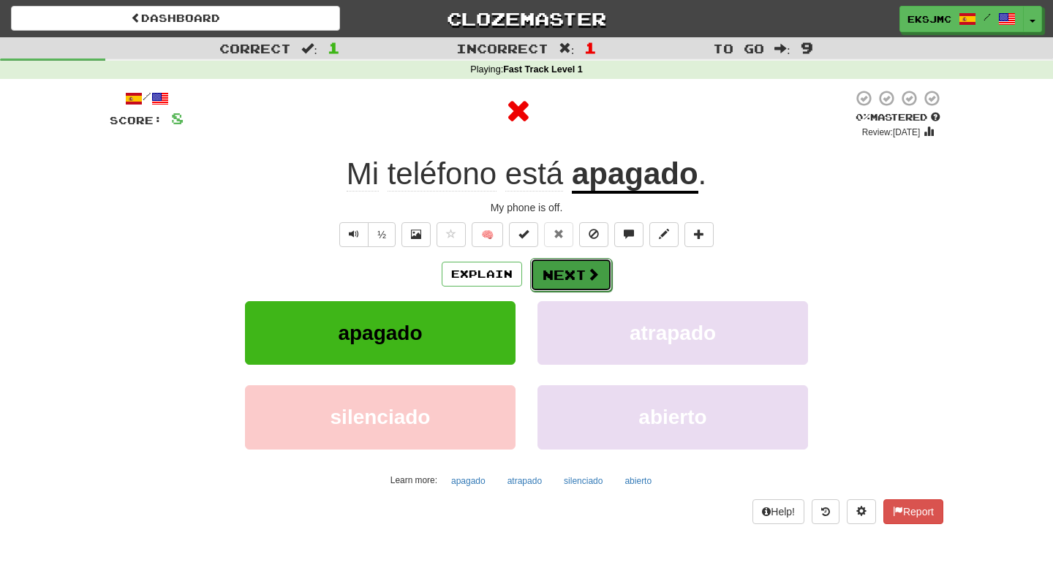
click at [575, 284] on button "Next" at bounding box center [571, 275] width 82 height 34
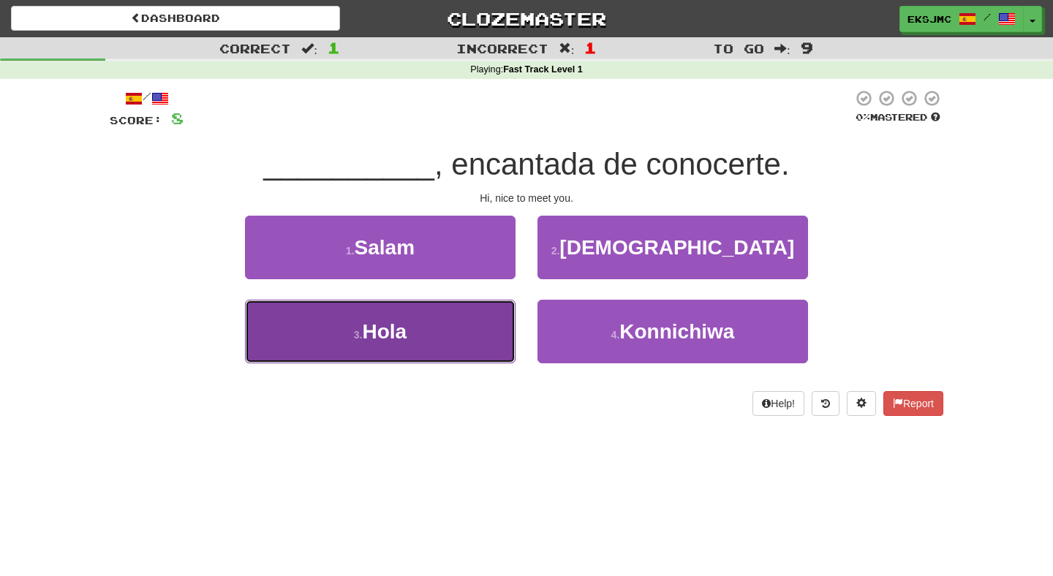
click at [491, 336] on button "3 . [GEOGRAPHIC_DATA]" at bounding box center [380, 332] width 270 height 64
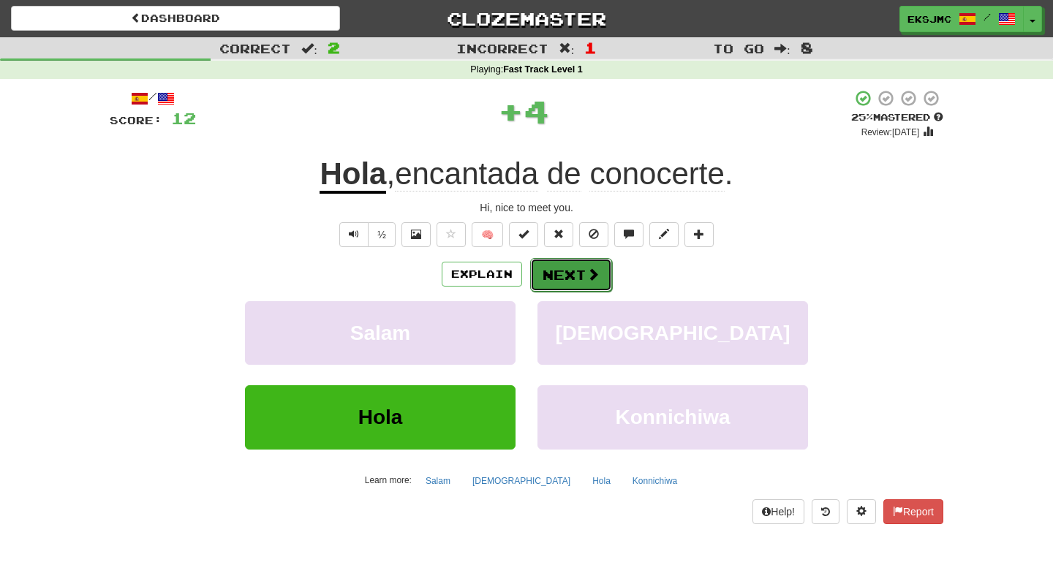
click at [572, 281] on button "Next" at bounding box center [571, 275] width 82 height 34
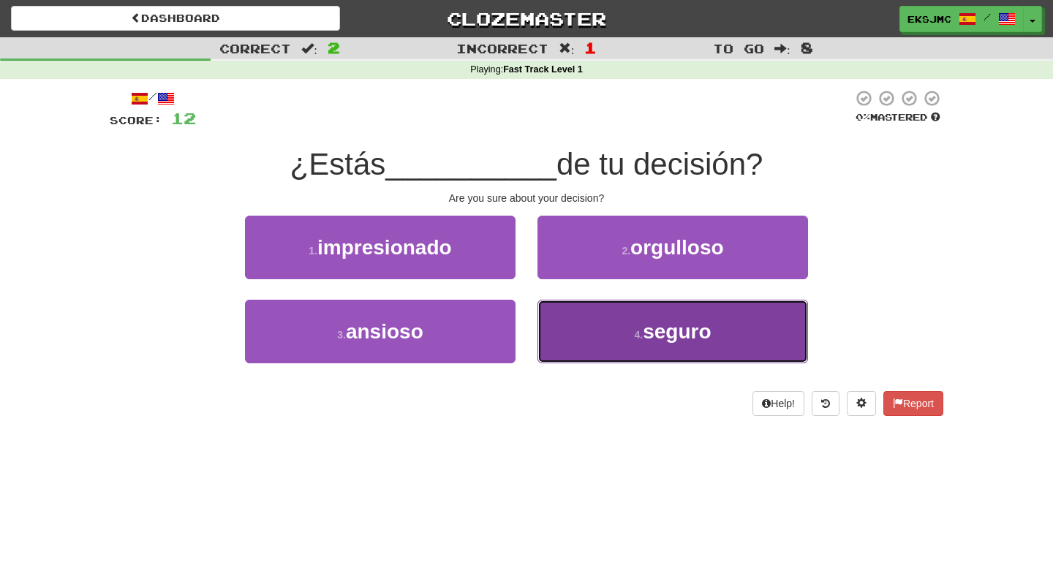
click at [598, 345] on button "4 . seguro" at bounding box center [672, 332] width 270 height 64
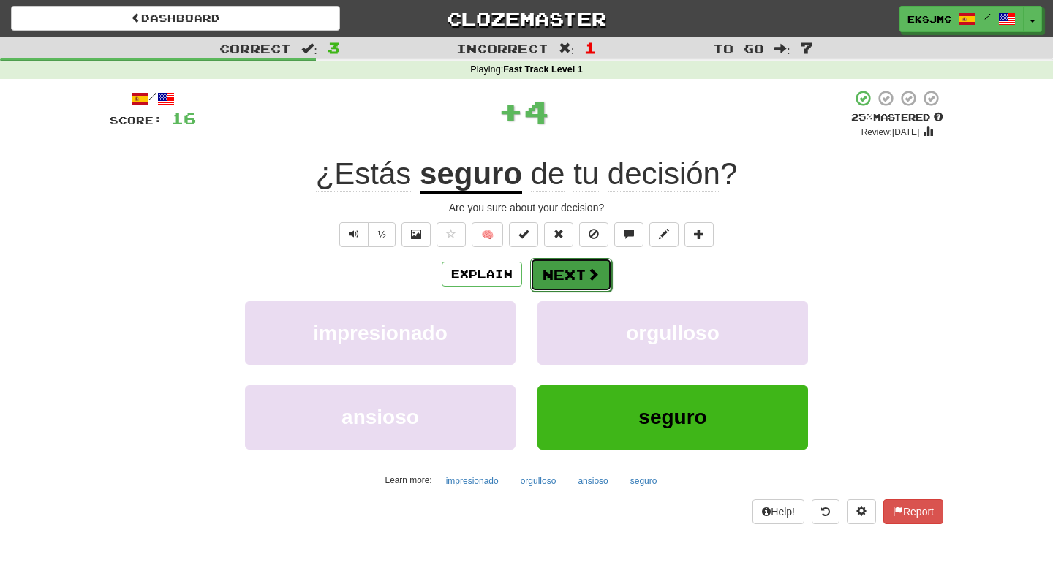
click at [575, 284] on button "Next" at bounding box center [571, 275] width 82 height 34
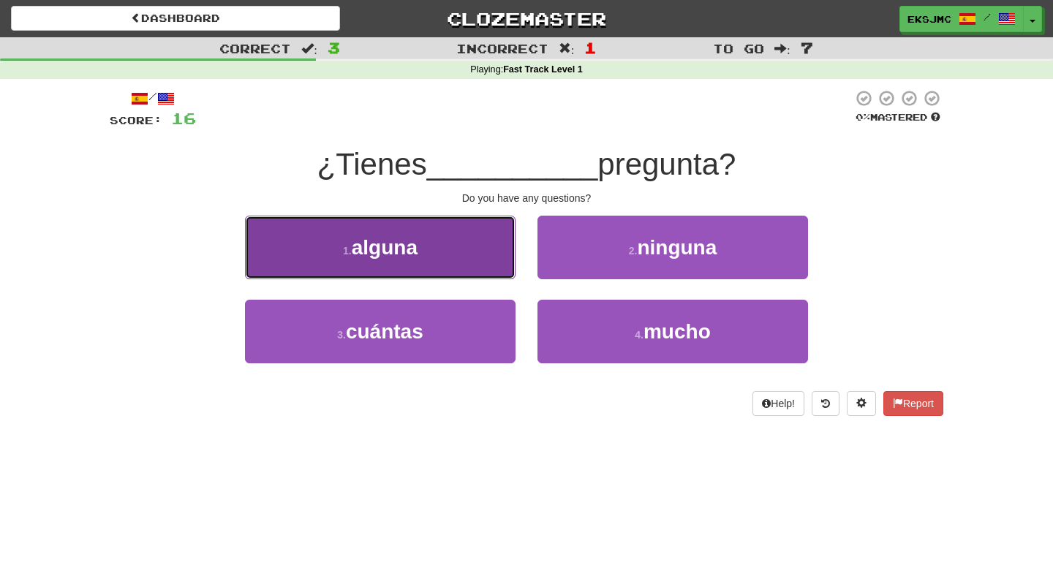
click at [479, 274] on button "1 . alguna" at bounding box center [380, 248] width 270 height 64
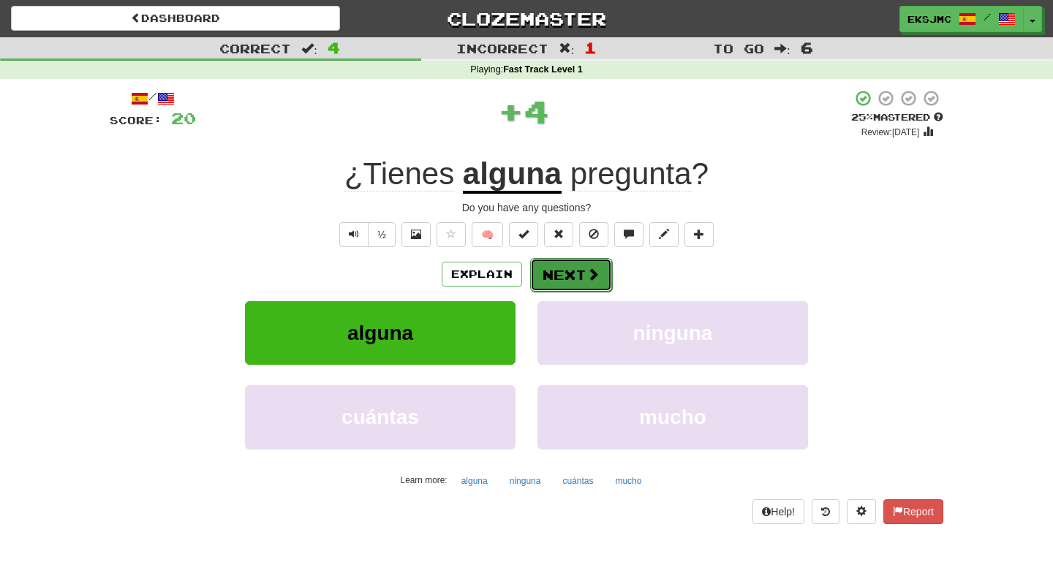
click at [579, 274] on button "Next" at bounding box center [571, 275] width 82 height 34
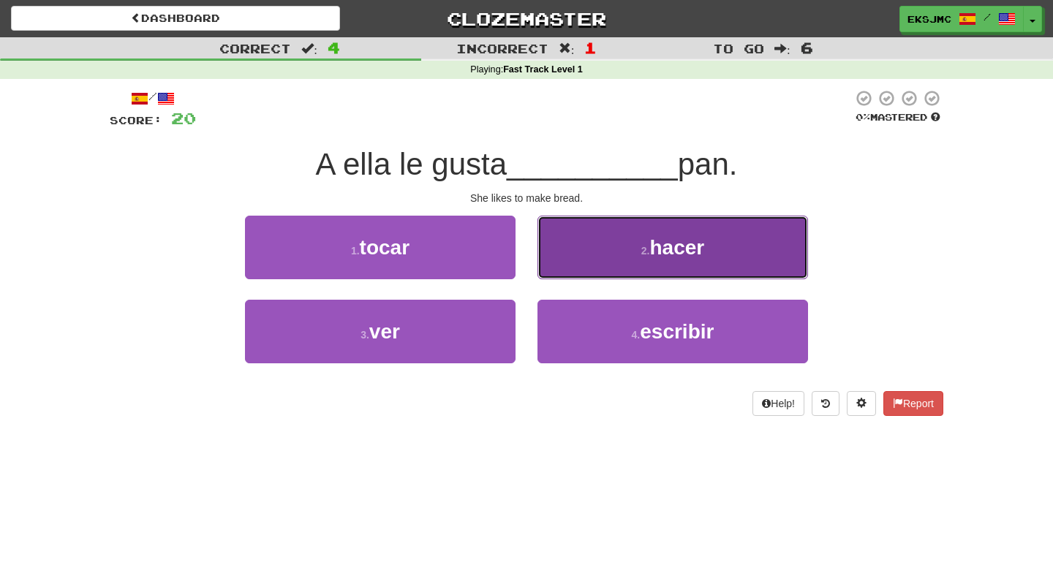
click at [667, 228] on button "2 . hacer" at bounding box center [672, 248] width 270 height 64
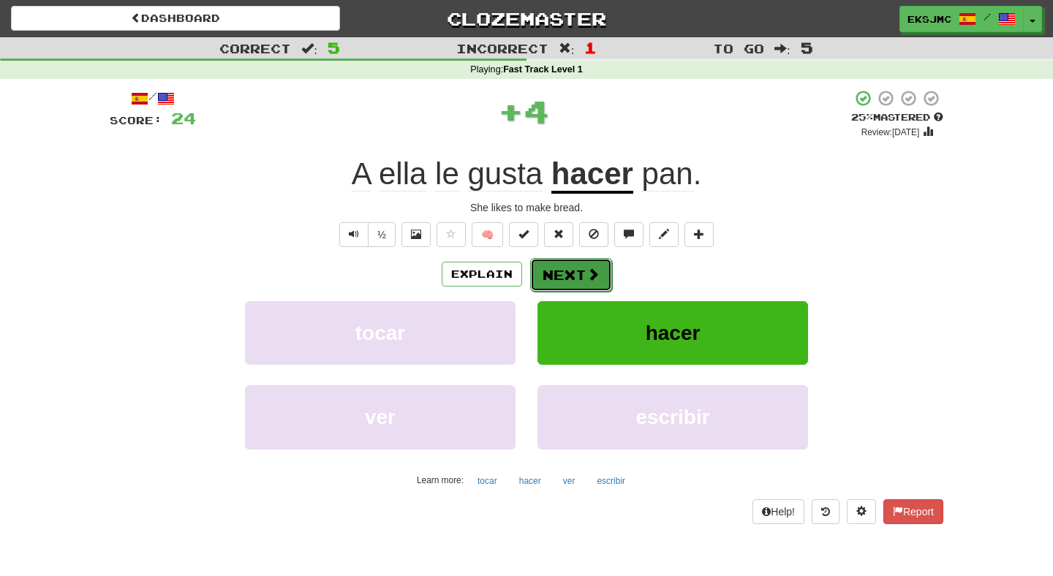
click at [588, 274] on span at bounding box center [592, 274] width 13 height 13
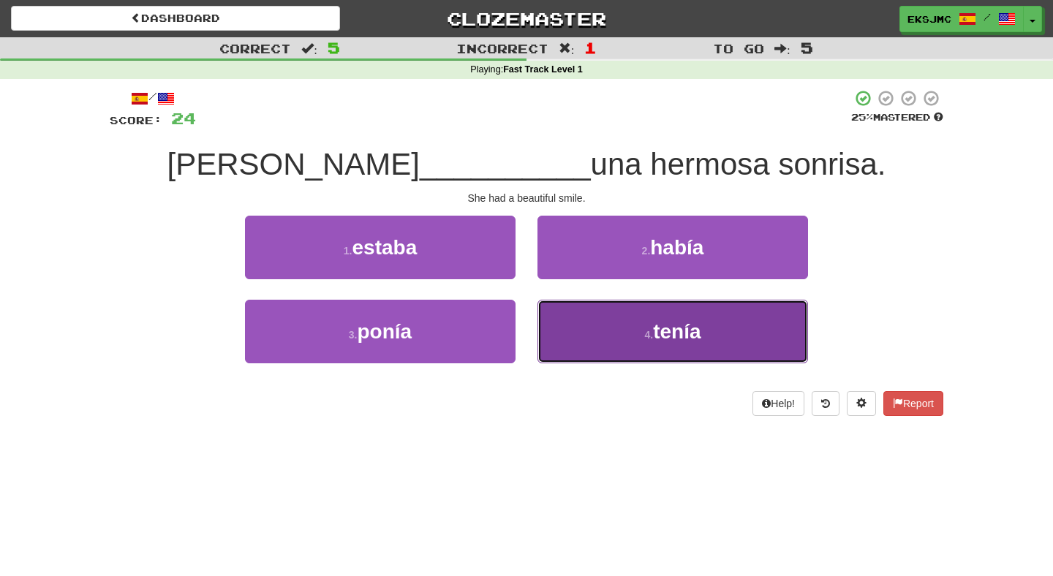
click at [616, 357] on button "4 . tenía" at bounding box center [672, 332] width 270 height 64
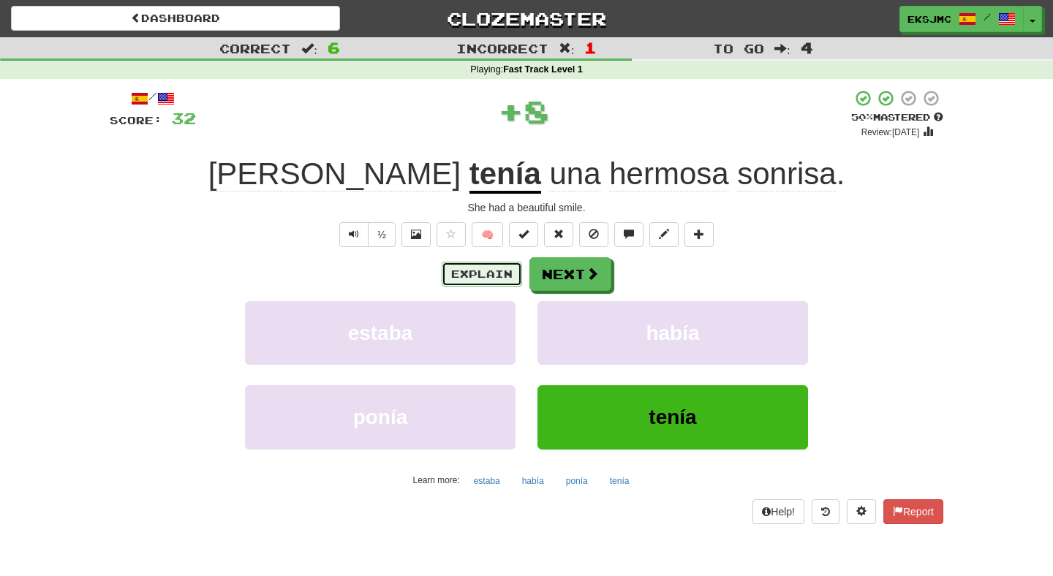
click at [493, 274] on button "Explain" at bounding box center [482, 274] width 80 height 25
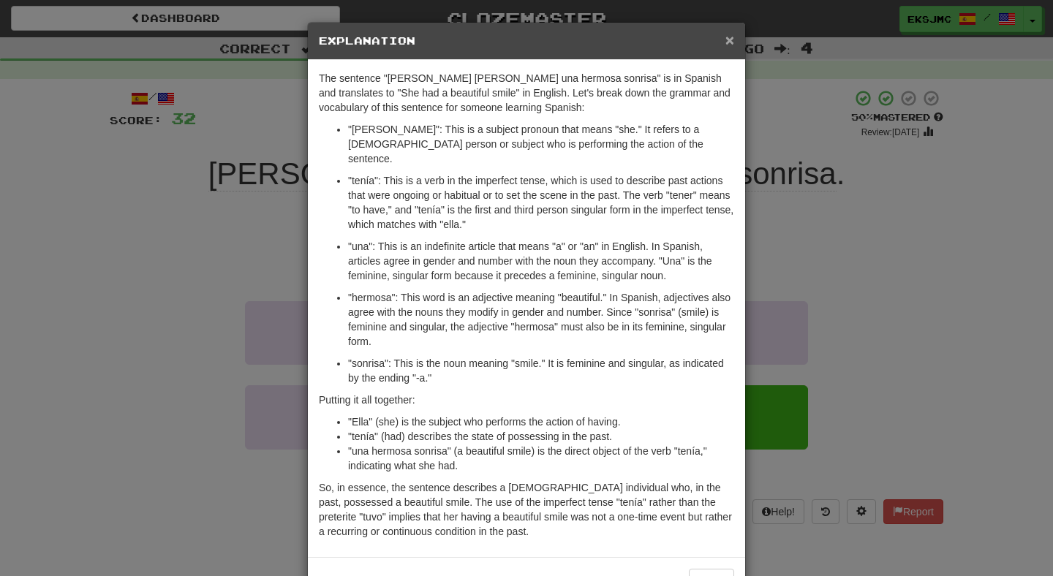
click at [725, 44] on span "×" at bounding box center [729, 39] width 9 height 17
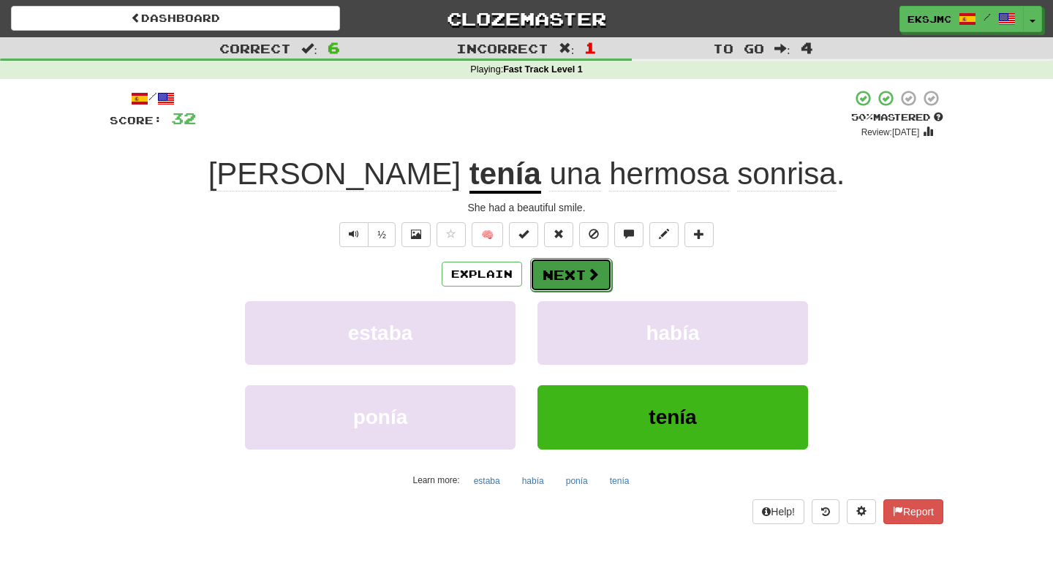
click at [575, 286] on button "Next" at bounding box center [571, 275] width 82 height 34
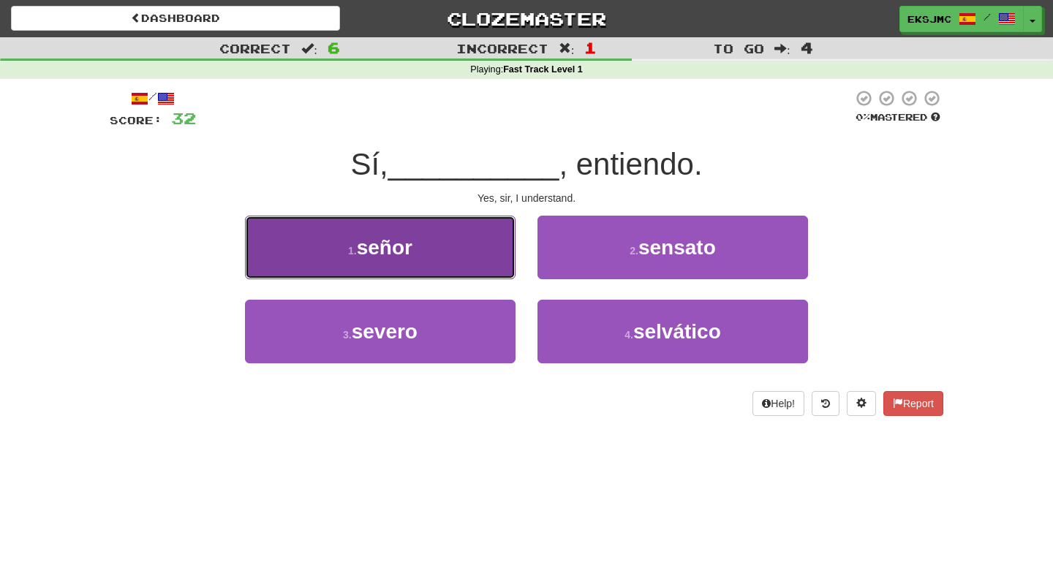
click at [455, 263] on button "1 . señor" at bounding box center [380, 248] width 270 height 64
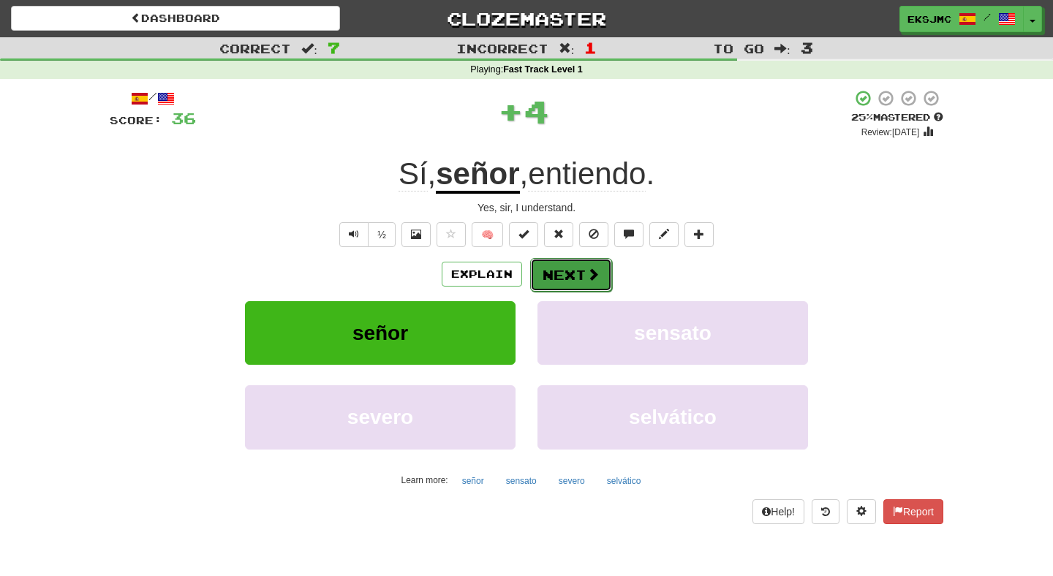
click at [593, 281] on span at bounding box center [592, 274] width 13 height 13
